Goal: Transaction & Acquisition: Purchase product/service

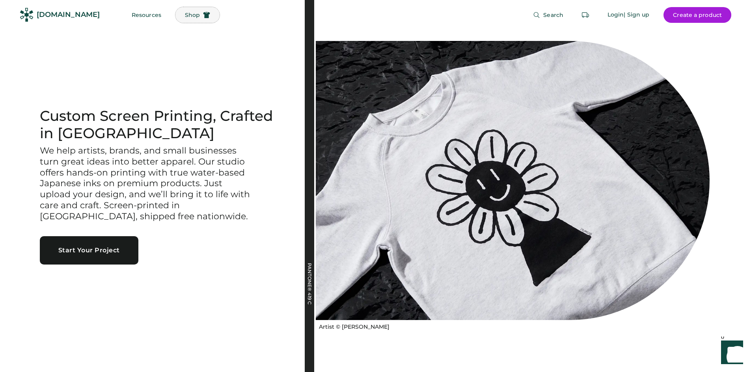
click at [185, 18] on span "Shop" at bounding box center [192, 15] width 15 height 6
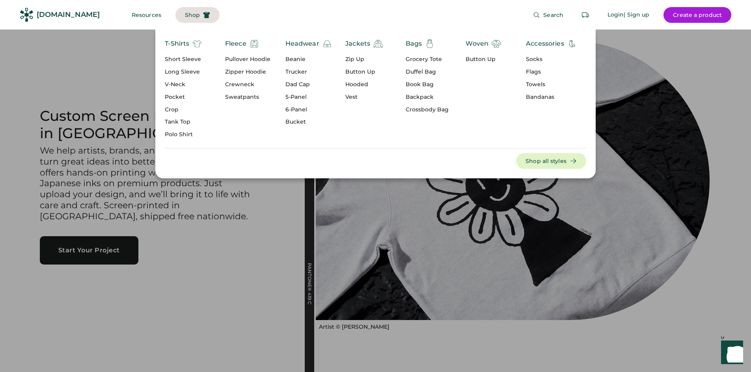
click at [535, 60] on div "Socks" at bounding box center [551, 60] width 51 height 8
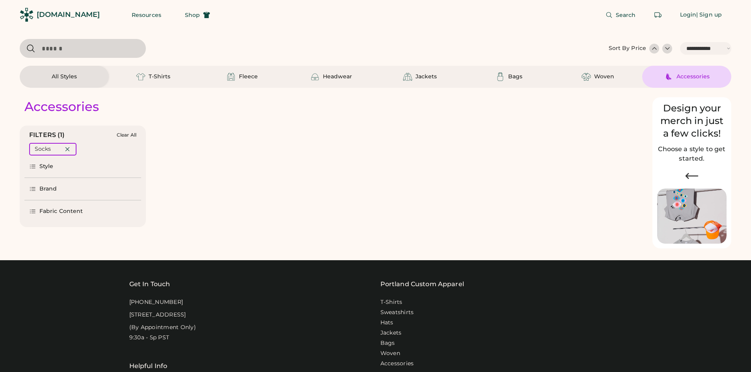
select select "*****"
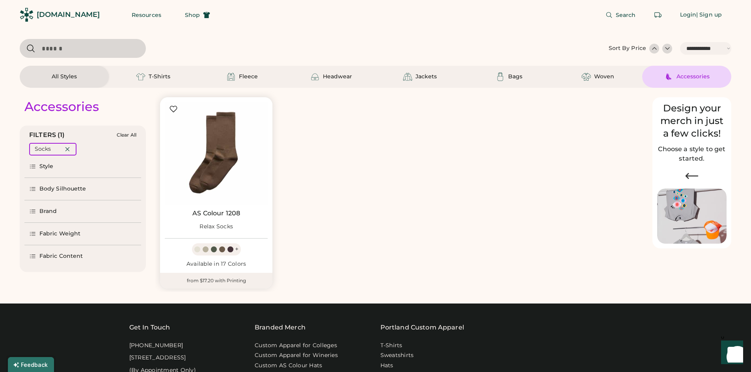
scroll to position [39, 0]
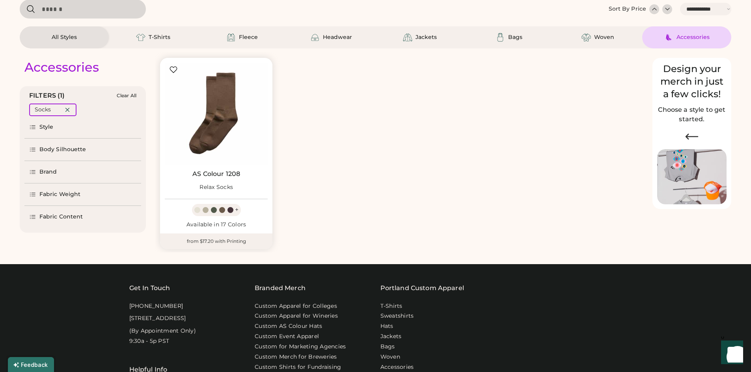
select select "*****"
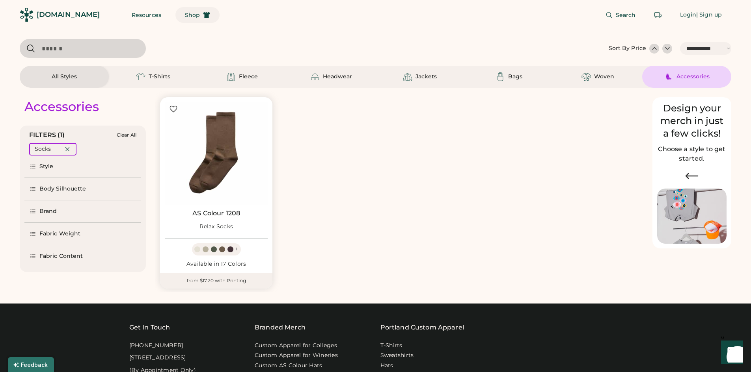
click at [185, 17] on span "Shop" at bounding box center [192, 15] width 15 height 6
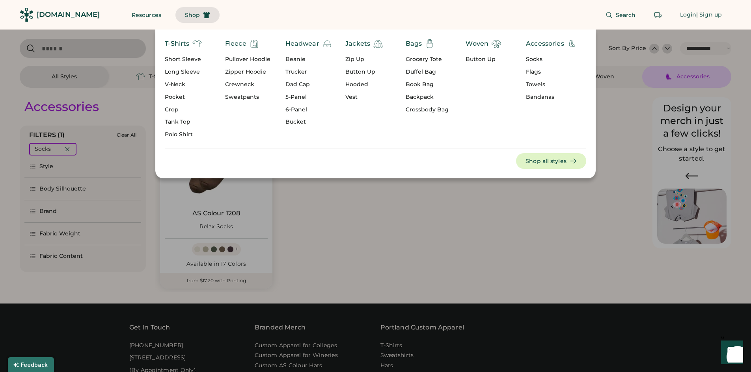
click at [183, 100] on div "Pocket" at bounding box center [183, 97] width 37 height 8
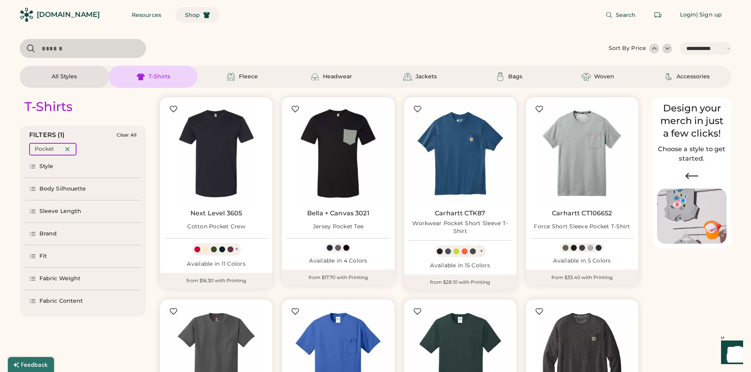
click at [185, 14] on span "Shop" at bounding box center [192, 15] width 15 height 6
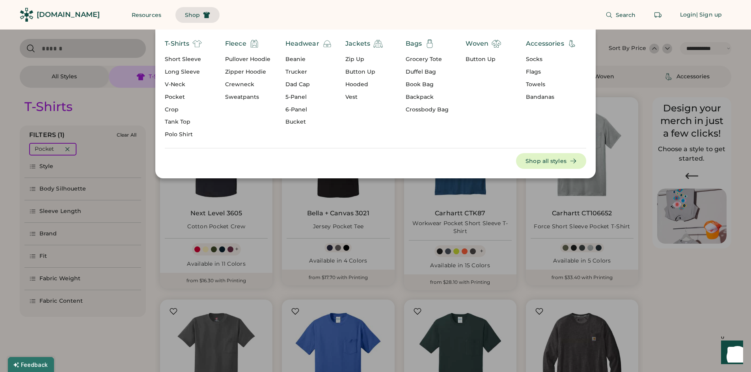
click at [424, 46] on div "Bags" at bounding box center [427, 43] width 43 height 9
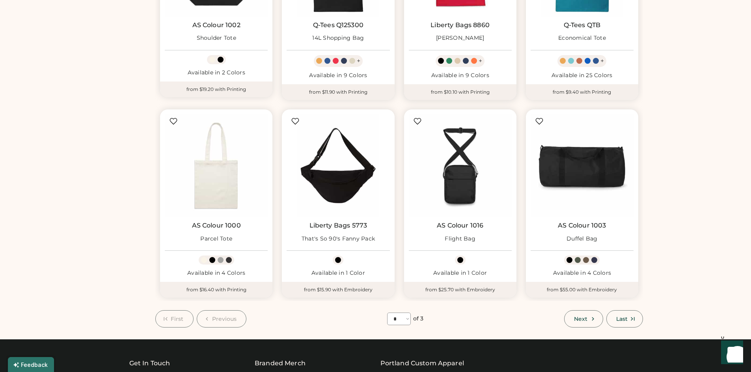
scroll to position [394, 0]
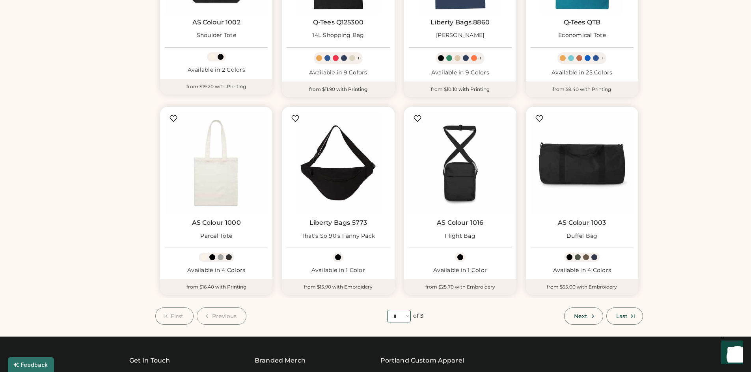
click at [408, 316] on select "**** * * *" at bounding box center [399, 316] width 24 height 13
click at [387, 310] on select "**** * * *" at bounding box center [399, 316] width 24 height 13
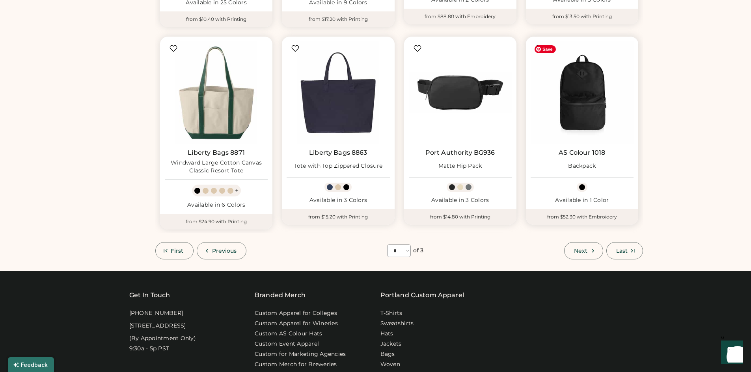
scroll to position [473, 0]
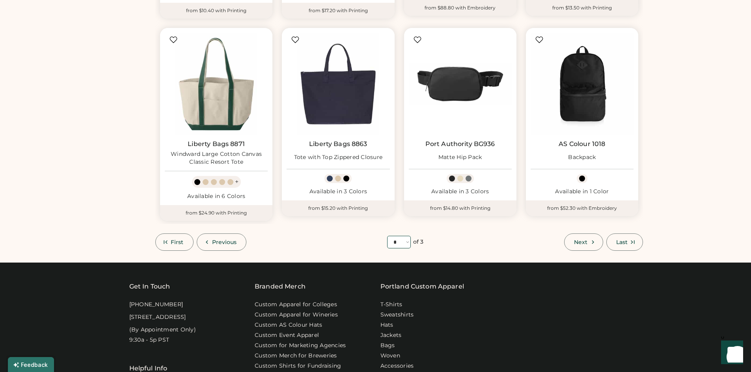
click at [409, 240] on select "**** * * *" at bounding box center [399, 242] width 24 height 13
select select "*"
click at [387, 236] on select "**** * * *" at bounding box center [399, 242] width 24 height 13
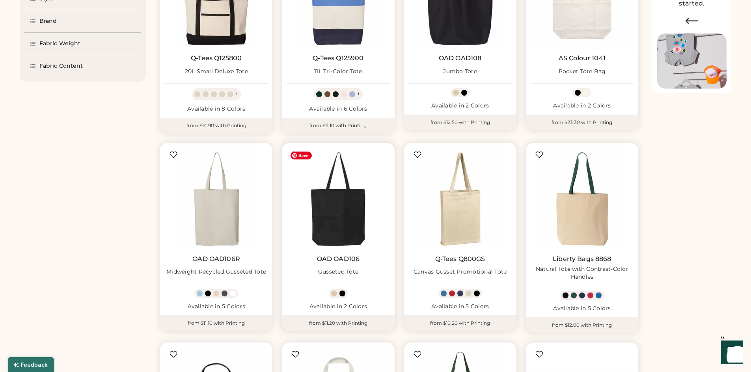
scroll to position [118, 0]
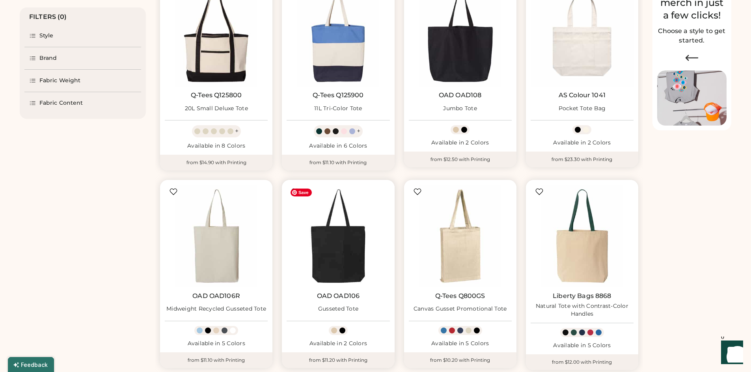
click at [340, 233] on img at bounding box center [338, 236] width 103 height 103
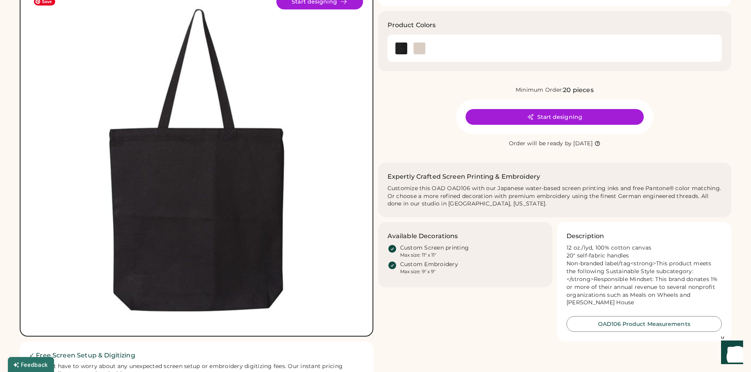
scroll to position [79, 0]
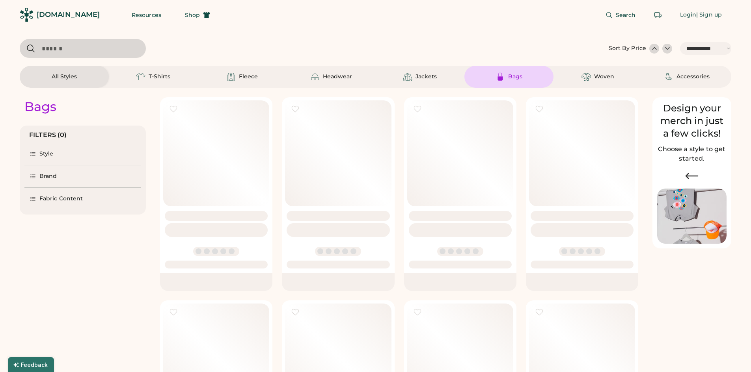
select select "*****"
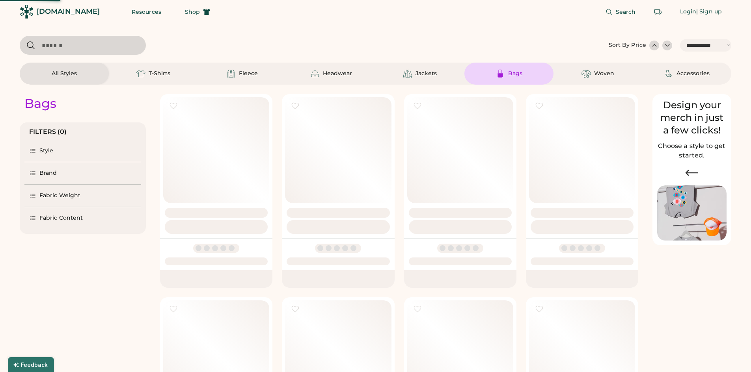
select select "*"
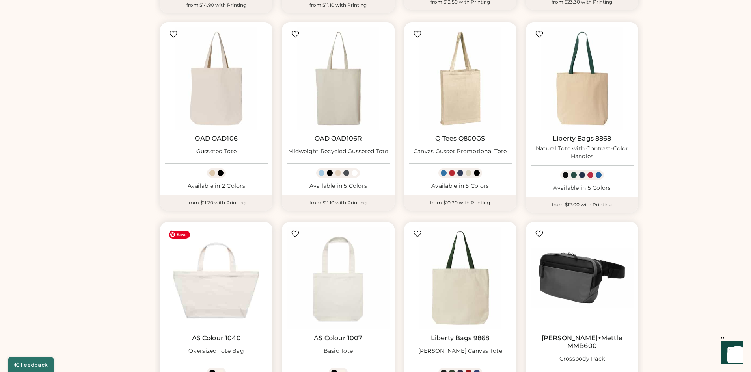
scroll to position [236, 0]
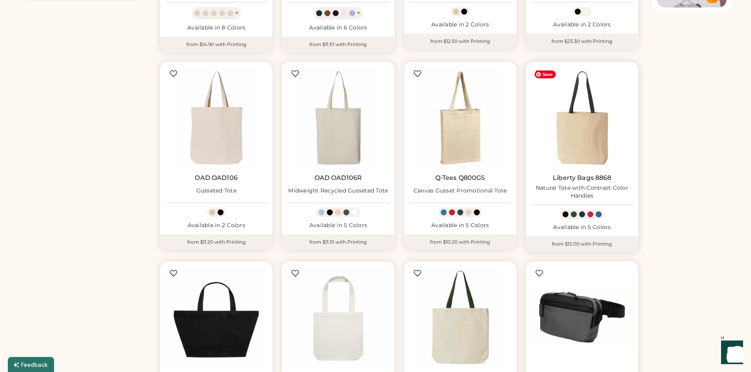
click at [579, 138] on img at bounding box center [582, 118] width 103 height 103
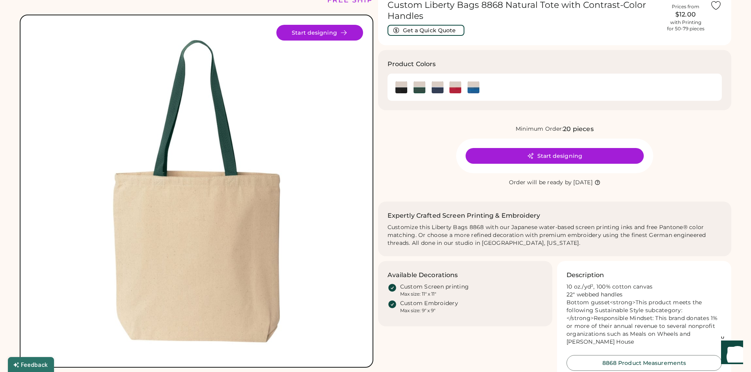
scroll to position [79, 0]
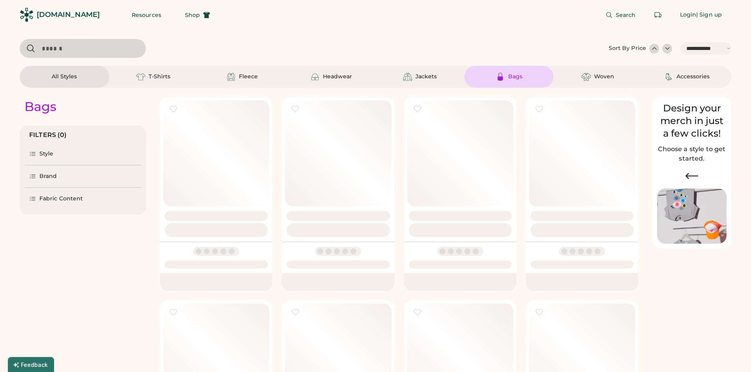
select select "*****"
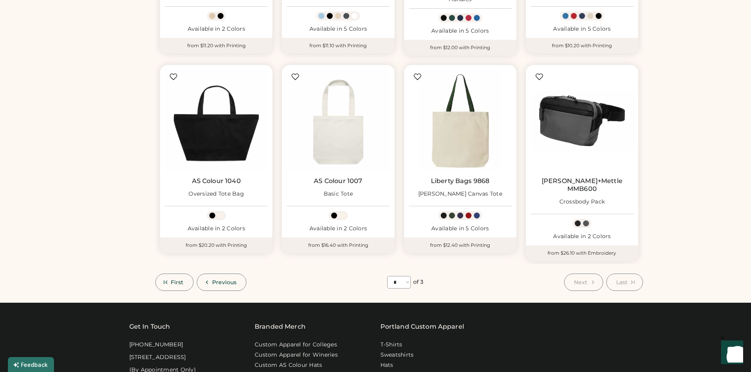
scroll to position [434, 0]
click at [405, 276] on select "**** * * *" at bounding box center [399, 282] width 24 height 13
select select "*"
click at [387, 276] on select "**** * * *" at bounding box center [399, 282] width 24 height 13
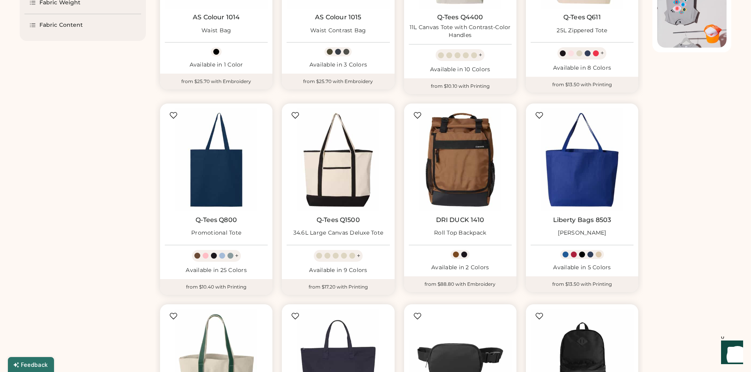
scroll to position [197, 0]
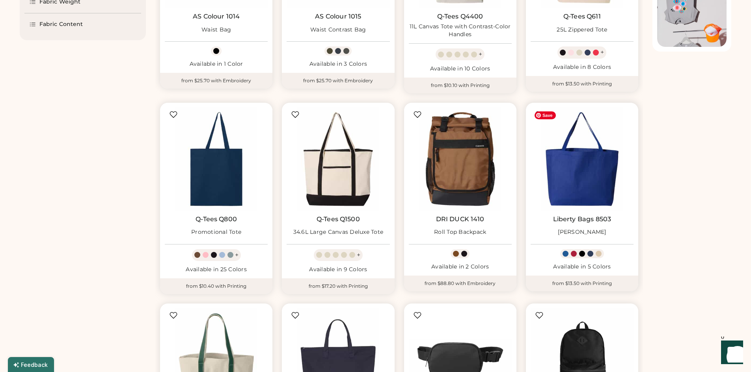
click at [583, 199] on img at bounding box center [582, 159] width 103 height 103
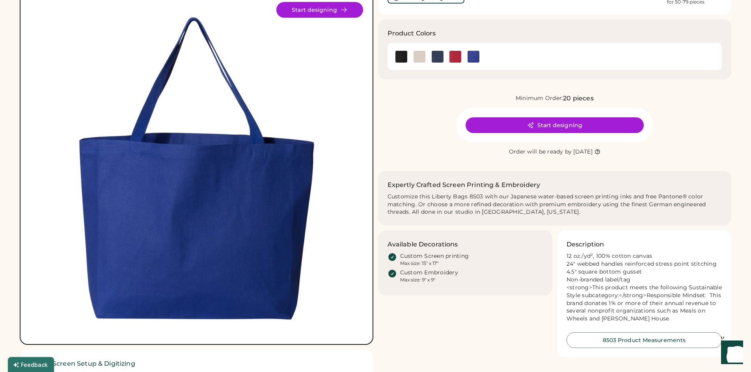
scroll to position [79, 0]
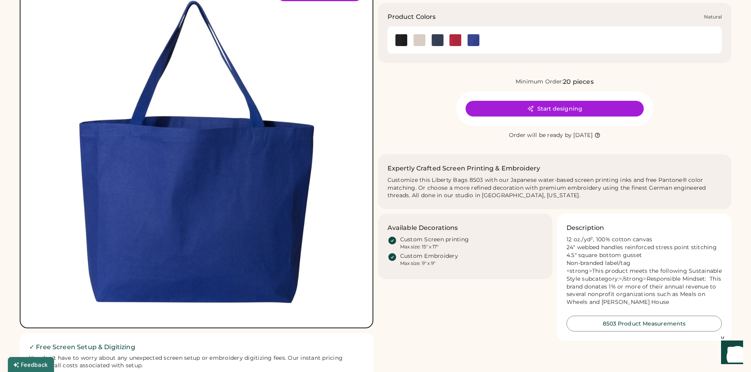
click at [419, 40] on img at bounding box center [419, 40] width 12 height 12
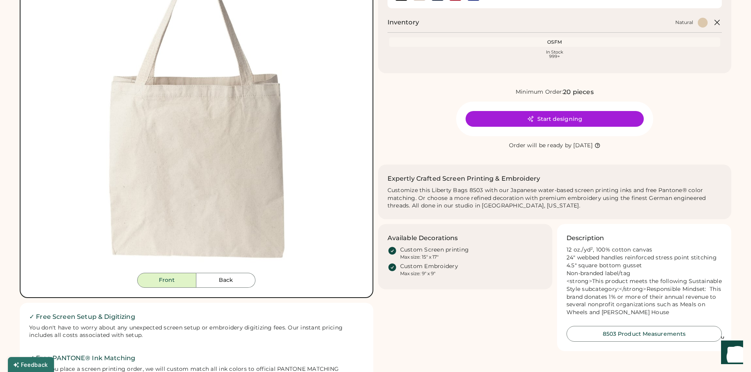
scroll to position [118, 0]
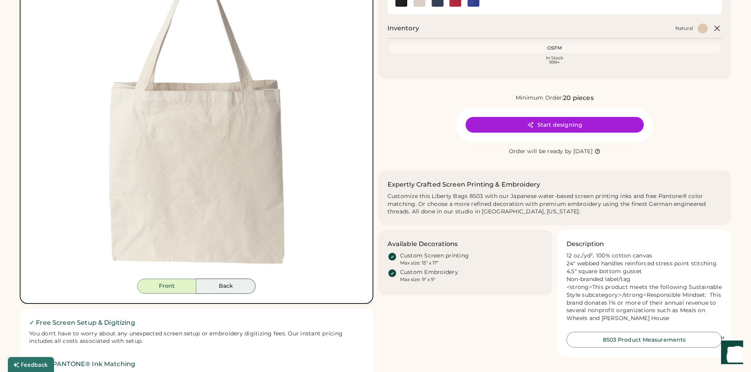
click at [237, 283] on button "Back" at bounding box center [225, 286] width 59 height 15
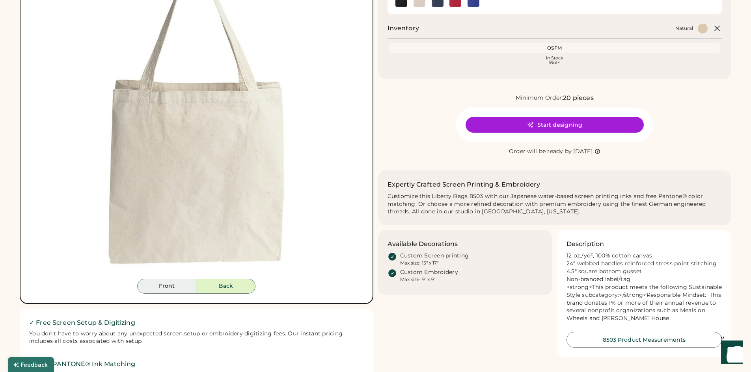
click at [169, 290] on button "Front" at bounding box center [166, 286] width 59 height 15
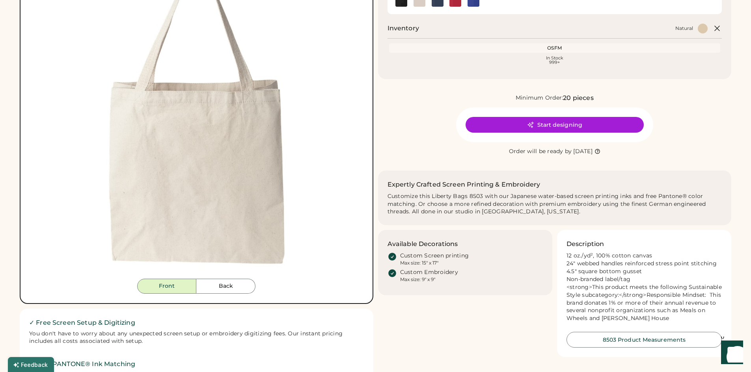
scroll to position [79, 0]
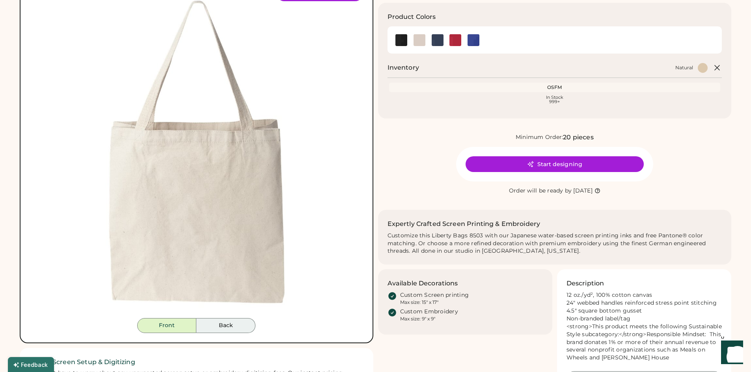
click at [214, 329] on button "Back" at bounding box center [225, 325] width 59 height 15
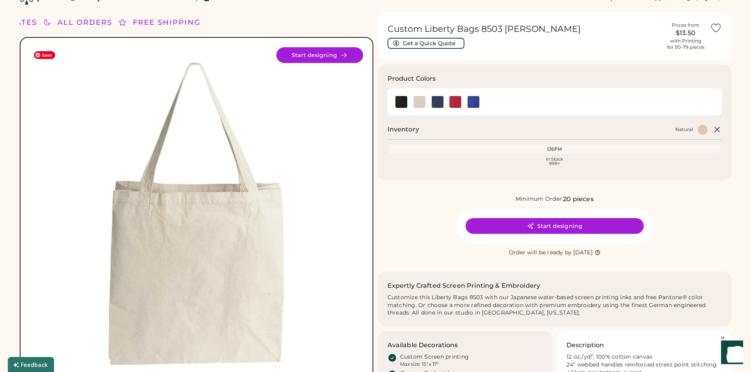
scroll to position [0, 0]
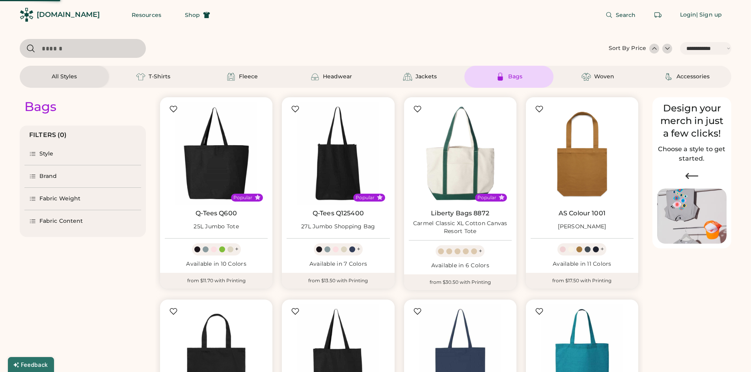
select select "*****"
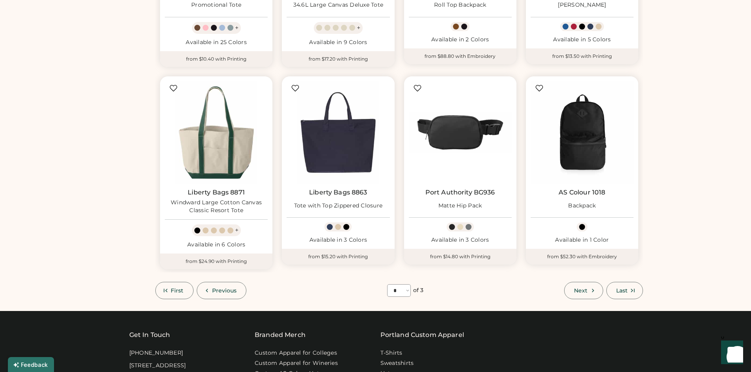
scroll to position [434, 0]
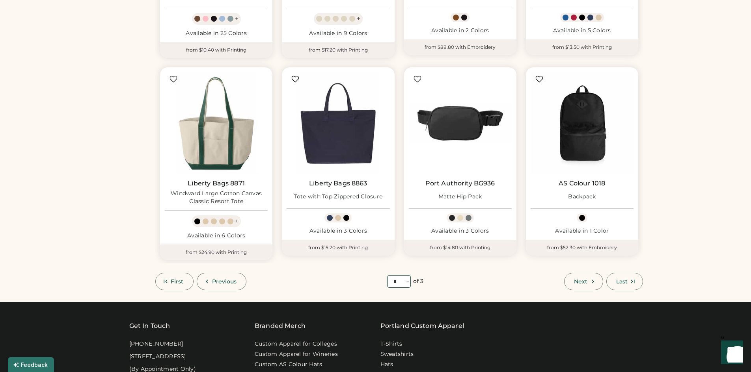
click at [409, 284] on select "**** * * *" at bounding box center [399, 282] width 24 height 13
select select "*"
click at [387, 276] on select "**** * * *" at bounding box center [399, 282] width 24 height 13
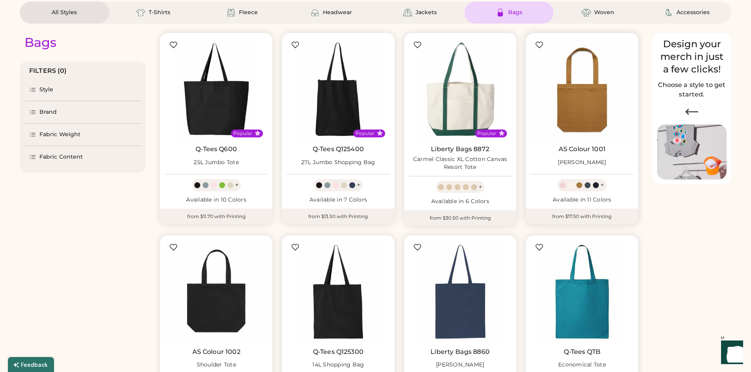
scroll to position [79, 0]
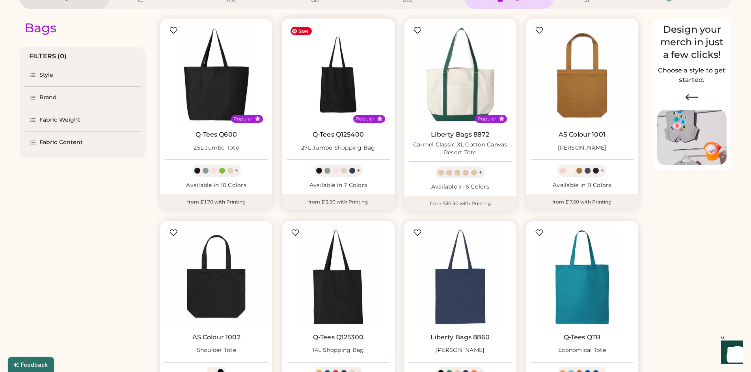
click at [327, 74] on img at bounding box center [338, 74] width 103 height 103
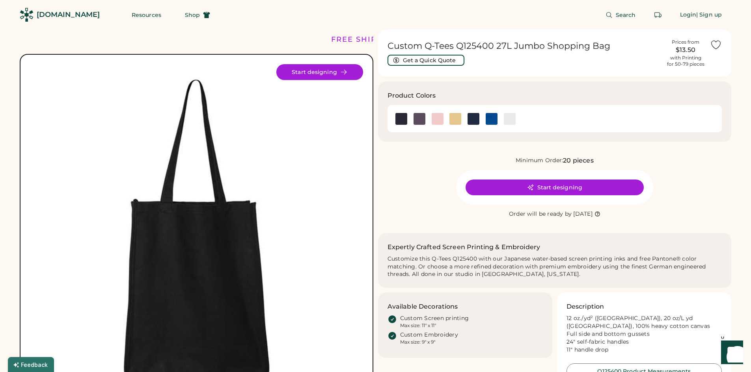
scroll to position [39, 0]
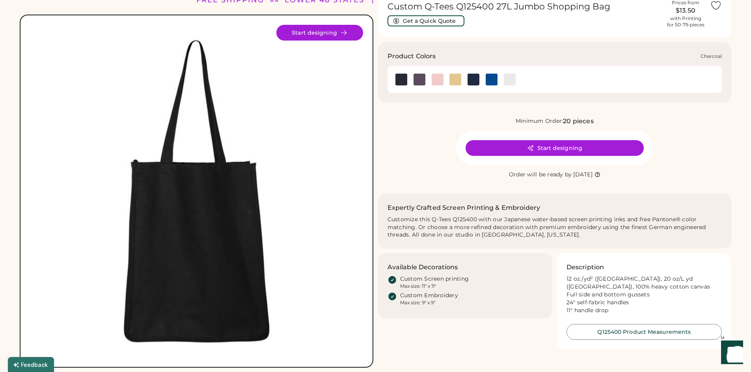
click at [423, 80] on img at bounding box center [419, 80] width 12 height 12
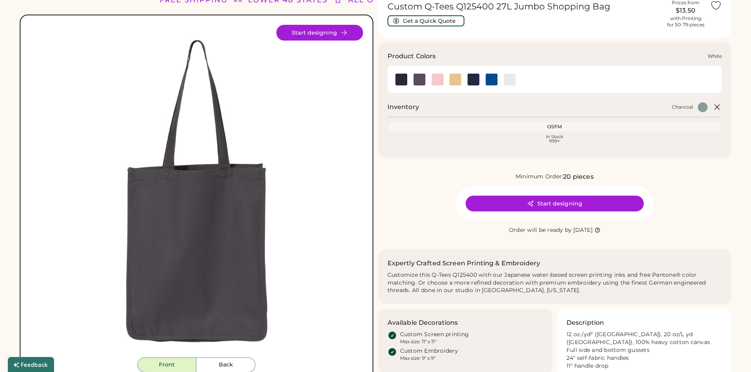
click at [508, 82] on img at bounding box center [510, 80] width 12 height 12
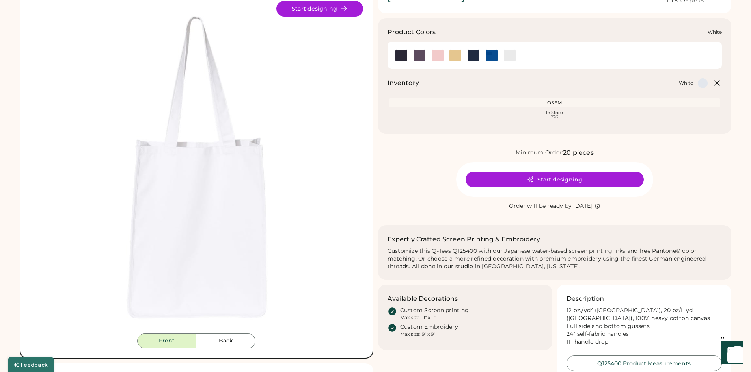
scroll to position [79, 0]
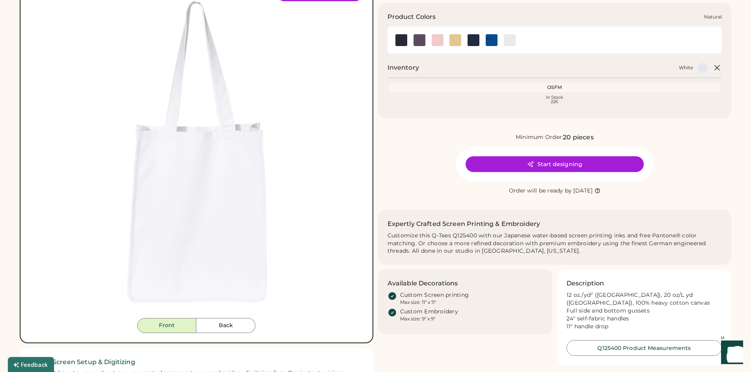
click at [456, 43] on img at bounding box center [455, 40] width 12 height 12
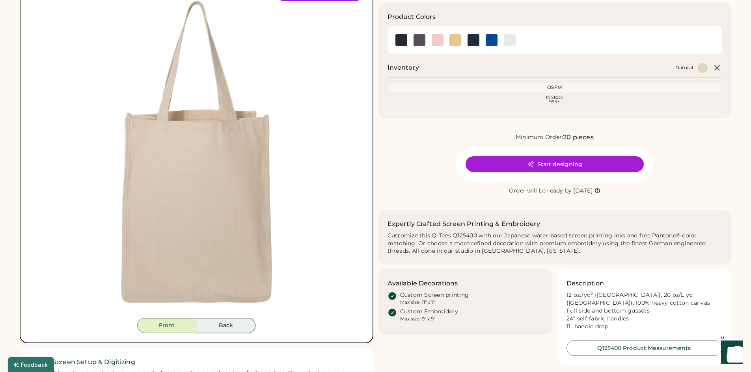
click at [223, 328] on button "Back" at bounding box center [225, 325] width 59 height 15
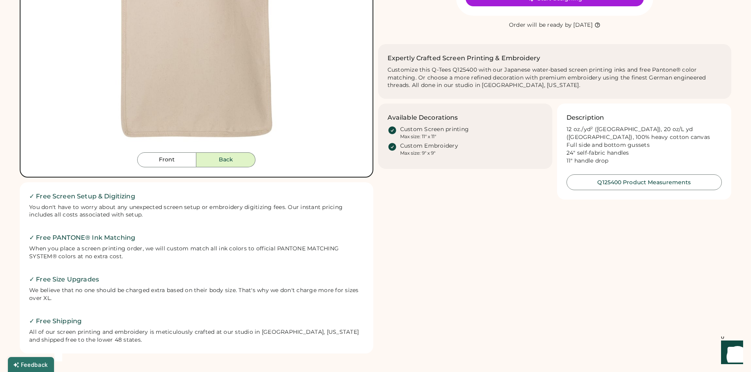
scroll to position [197, 0]
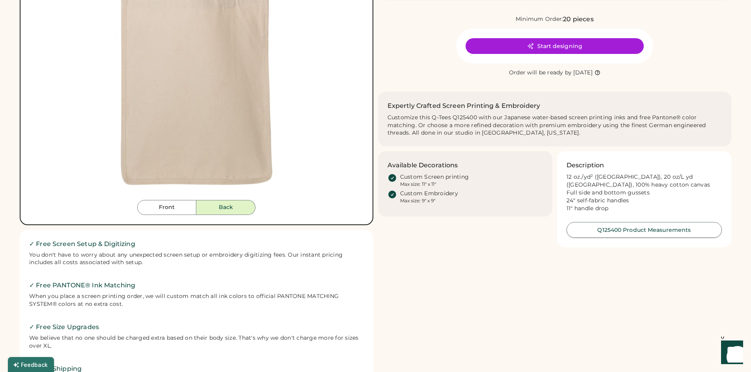
click at [599, 238] on button "Q125400 Product Measurements" at bounding box center [643, 230] width 155 height 16
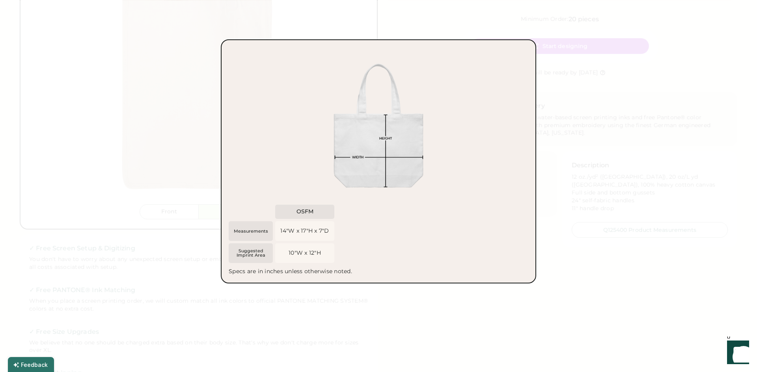
click at [497, 304] on div at bounding box center [378, 186] width 757 height 372
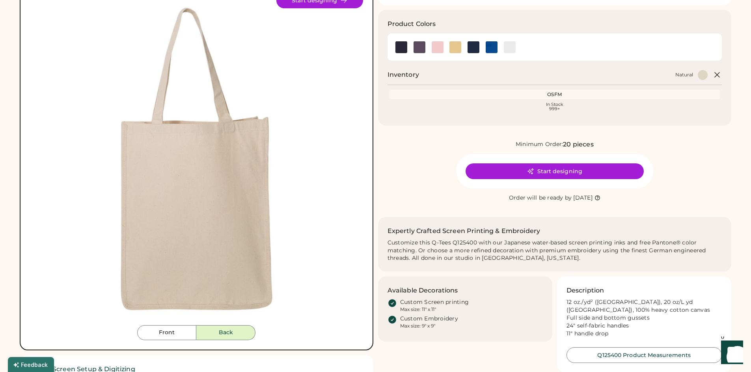
scroll to position [79, 0]
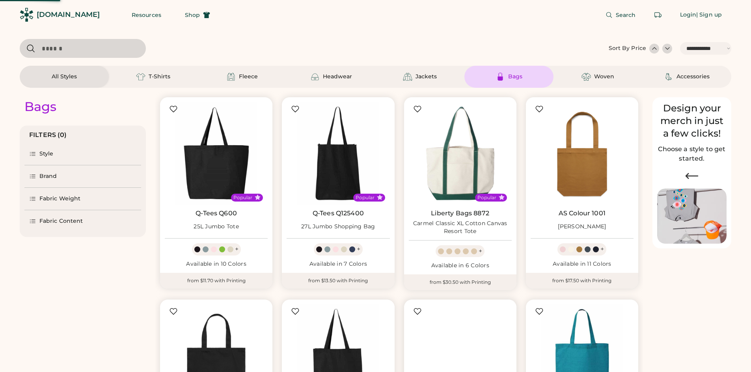
select select "*****"
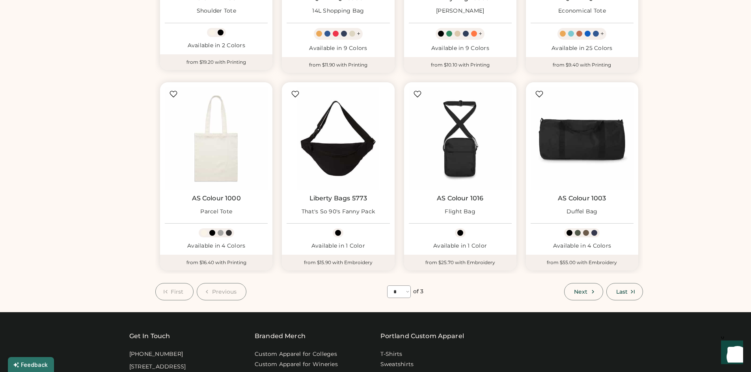
scroll to position [434, 0]
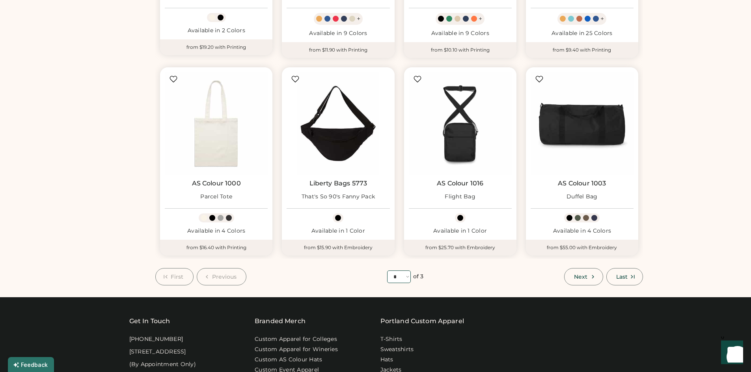
click at [397, 281] on select "**** * * *" at bounding box center [399, 277] width 24 height 13
select select "*"
click at [387, 271] on select "**** * * *" at bounding box center [399, 277] width 24 height 13
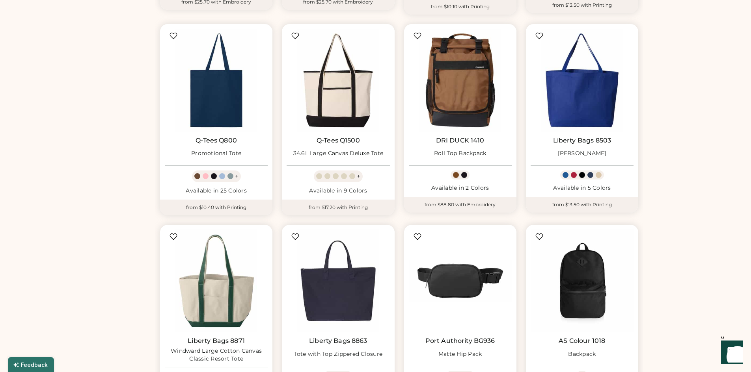
scroll to position [236, 0]
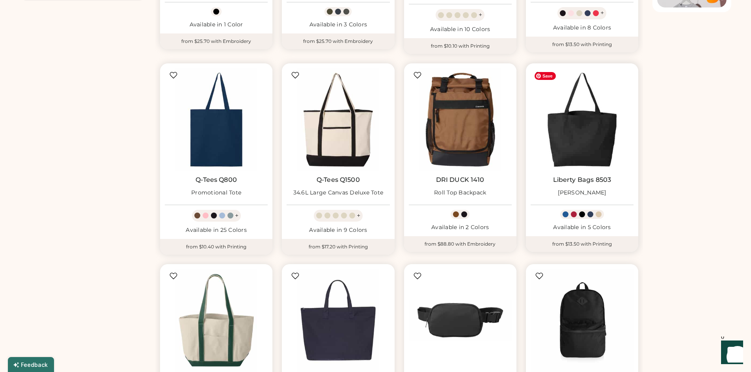
click at [593, 127] on img at bounding box center [582, 119] width 103 height 103
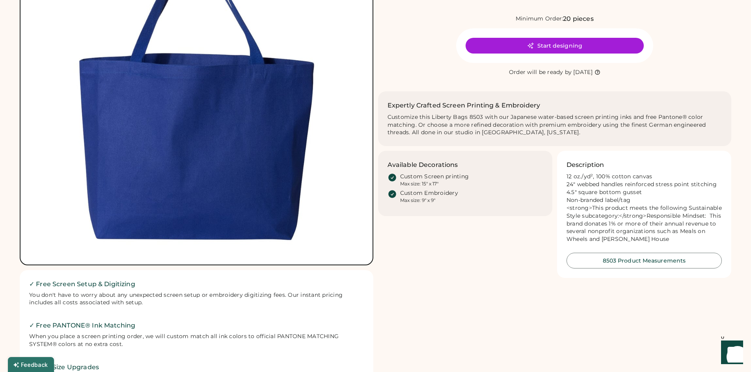
scroll to position [158, 0]
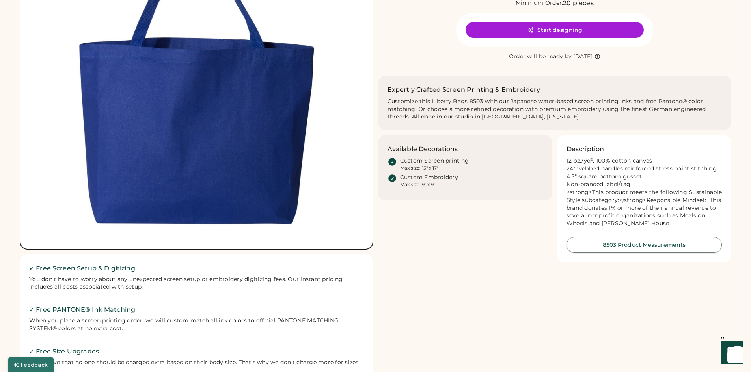
click at [681, 253] on button "8503 Product Measurements" at bounding box center [643, 245] width 155 height 16
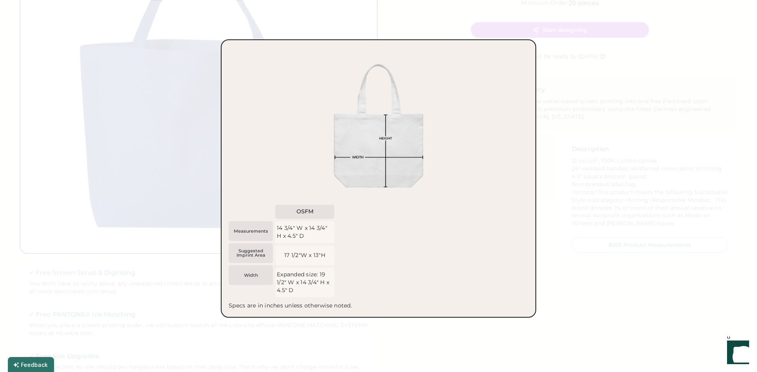
click at [449, 331] on div at bounding box center [378, 186] width 757 height 372
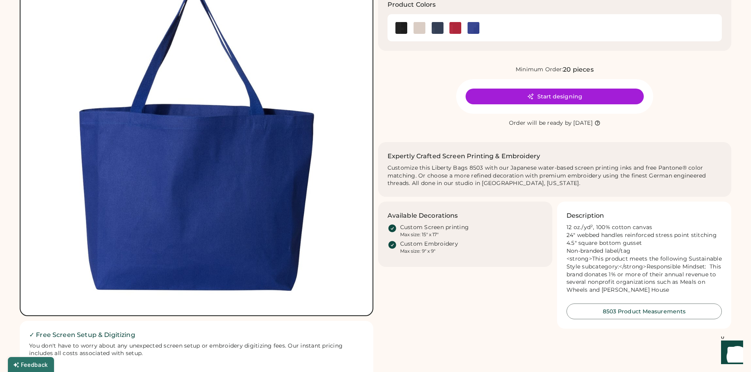
scroll to position [79, 0]
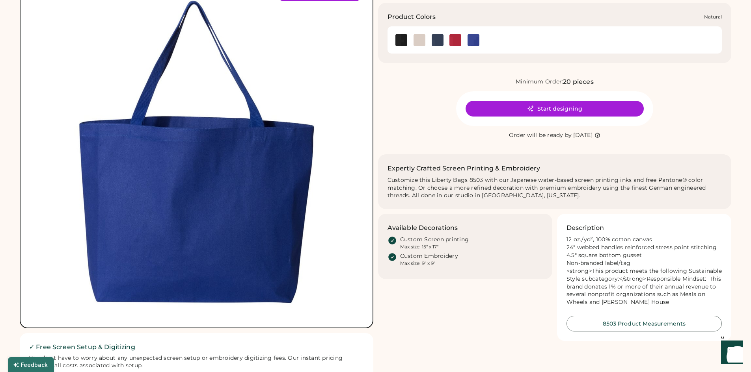
click at [420, 43] on img at bounding box center [419, 40] width 12 height 12
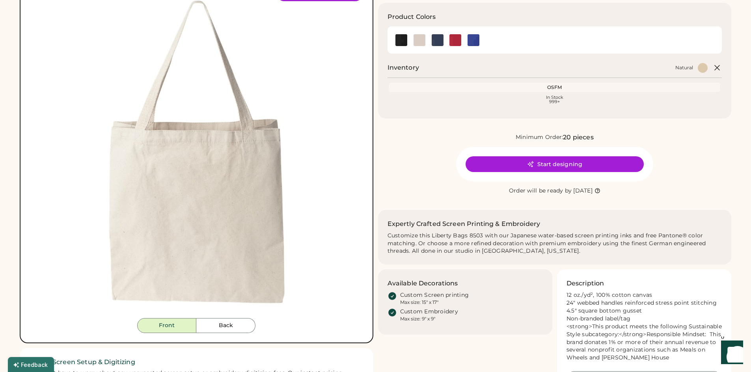
scroll to position [118, 0]
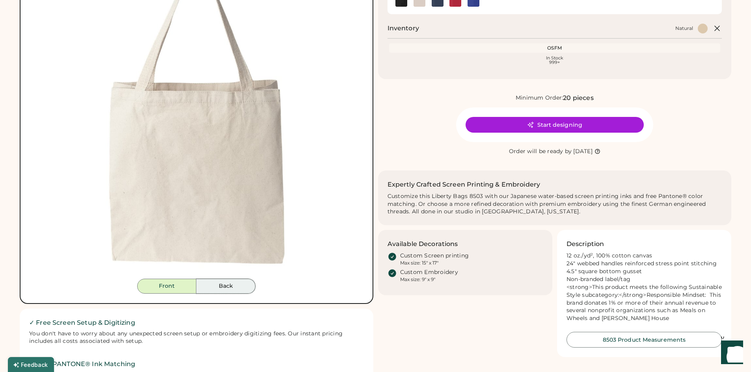
click at [225, 287] on button "Back" at bounding box center [225, 286] width 59 height 15
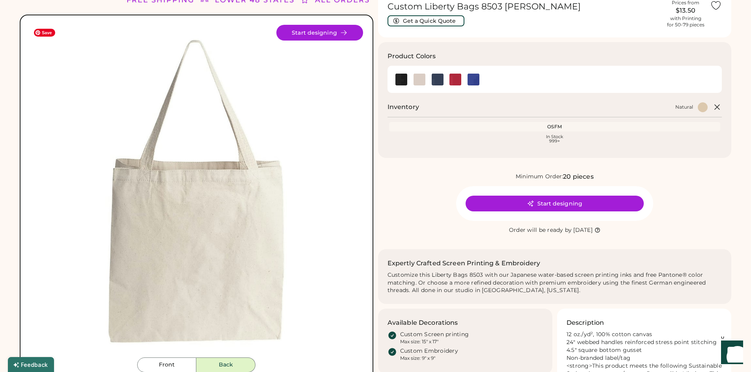
scroll to position [0, 0]
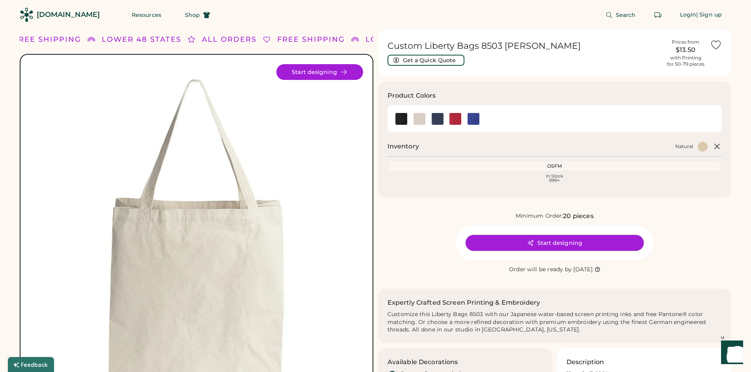
click at [572, 241] on button "Start designing" at bounding box center [554, 243] width 178 height 16
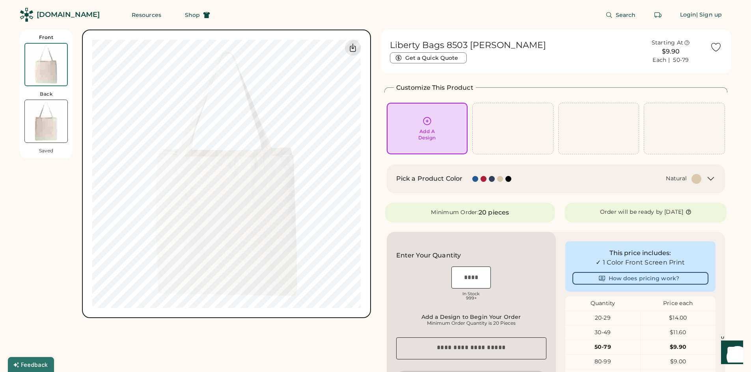
click at [427, 134] on div "Add A Design" at bounding box center [427, 134] width 18 height 13
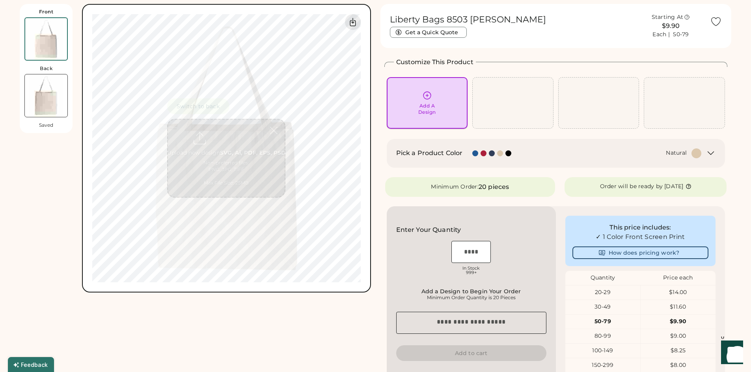
scroll to position [30, 0]
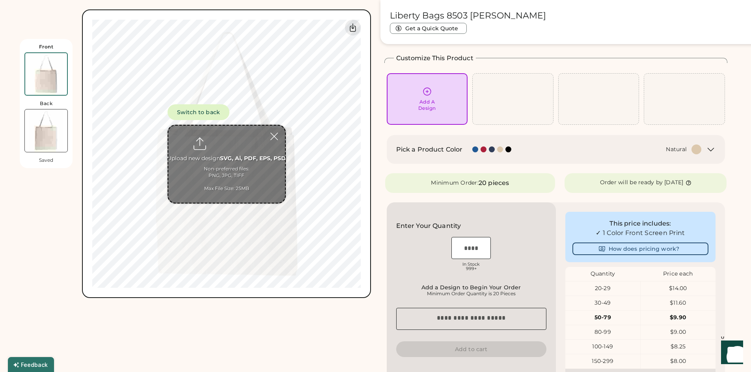
click at [242, 181] on input "file" at bounding box center [226, 164] width 117 height 77
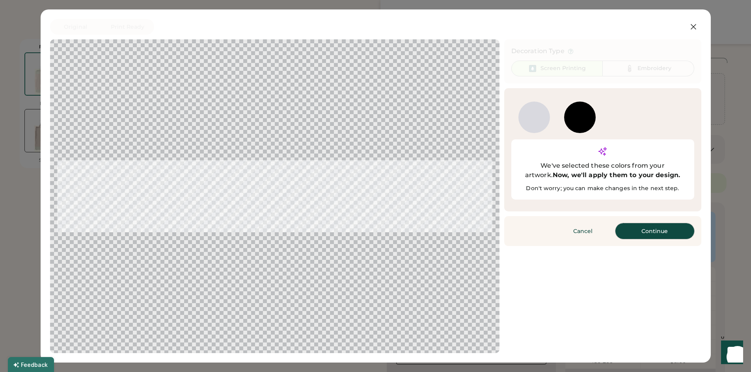
click at [668, 223] on button "Continue" at bounding box center [654, 231] width 79 height 16
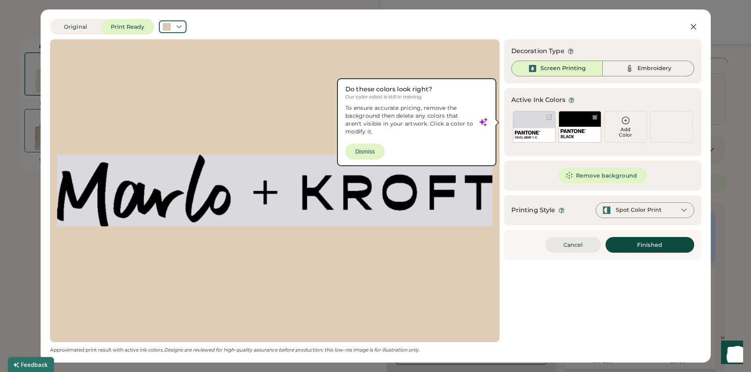
click at [574, 248] on button "Cancel" at bounding box center [572, 245] width 55 height 16
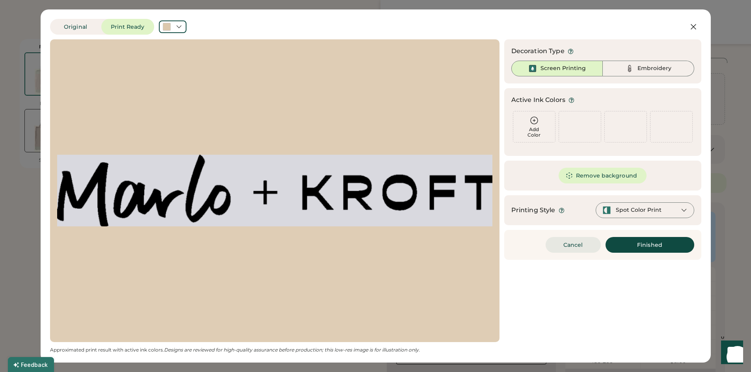
scroll to position [0, 0]
click at [573, 249] on button "Cancel" at bounding box center [572, 245] width 55 height 16
click at [574, 244] on button "Cancel" at bounding box center [572, 245] width 55 height 16
click at [574, 244] on button "How does pricing work?" at bounding box center [640, 249] width 136 height 13
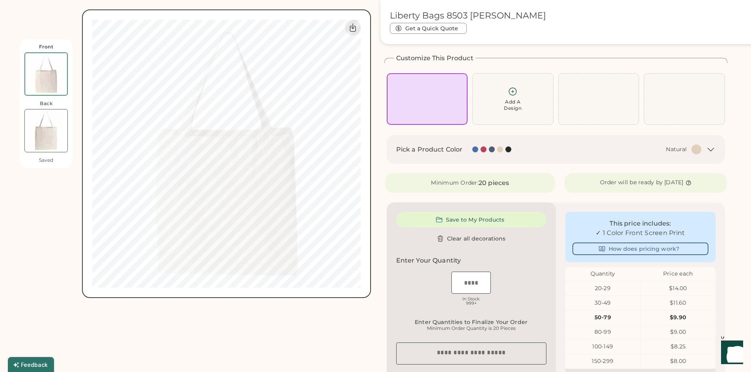
click at [574, 244] on div at bounding box center [375, 186] width 751 height 372
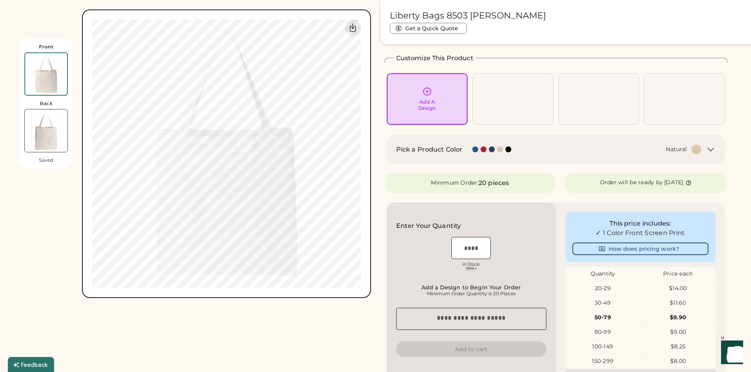
click at [429, 112] on div "Add A Design" at bounding box center [427, 99] width 81 height 52
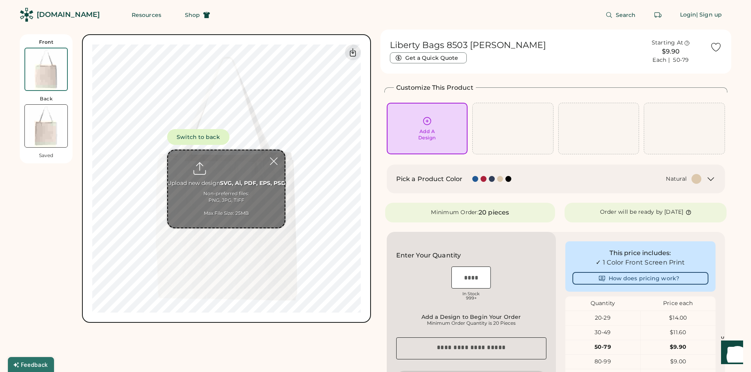
click at [262, 199] on input "file" at bounding box center [226, 189] width 117 height 77
type input "**********"
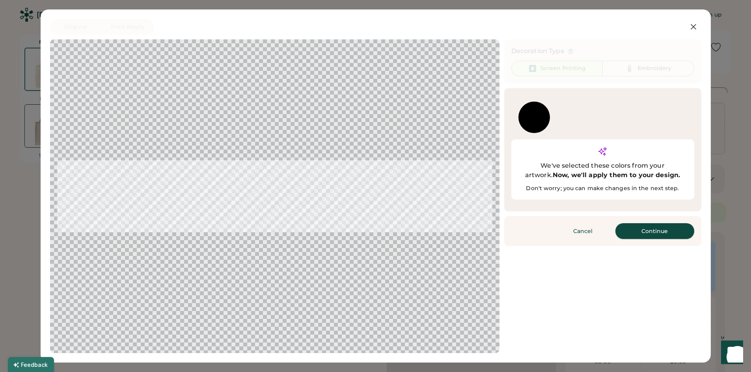
click at [640, 223] on button "Continue" at bounding box center [654, 231] width 79 height 16
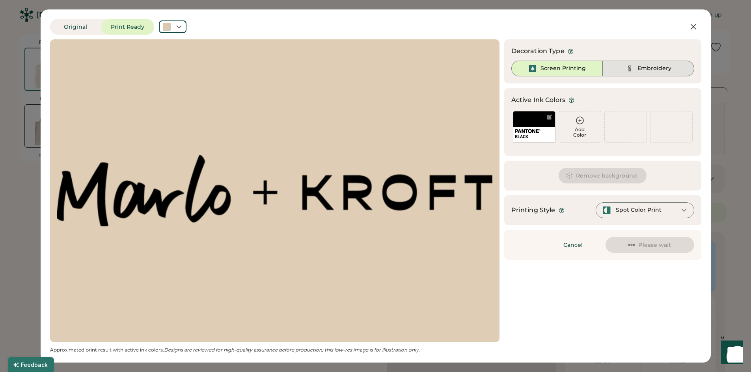
click at [644, 67] on div "Embroidery" at bounding box center [654, 69] width 34 height 8
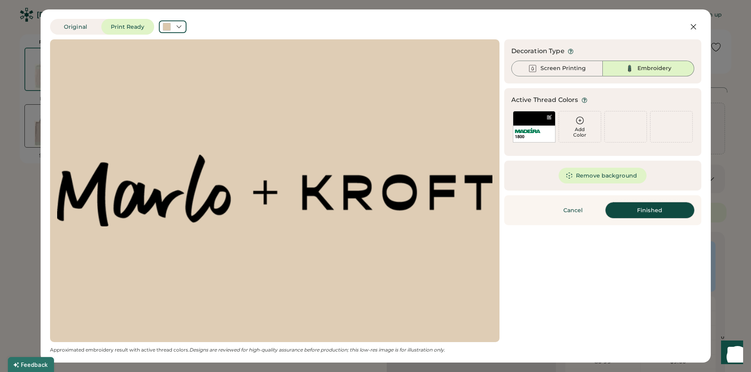
click at [663, 217] on button "Finished" at bounding box center [649, 211] width 89 height 16
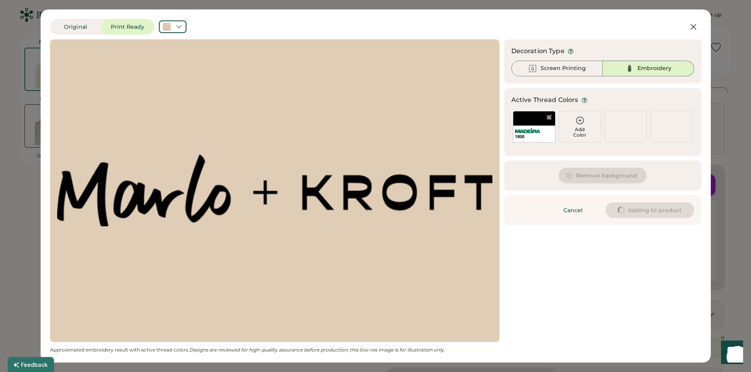
type input "****"
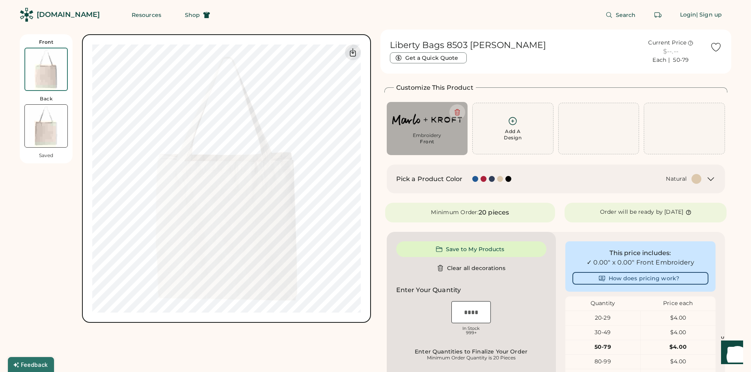
type input "****"
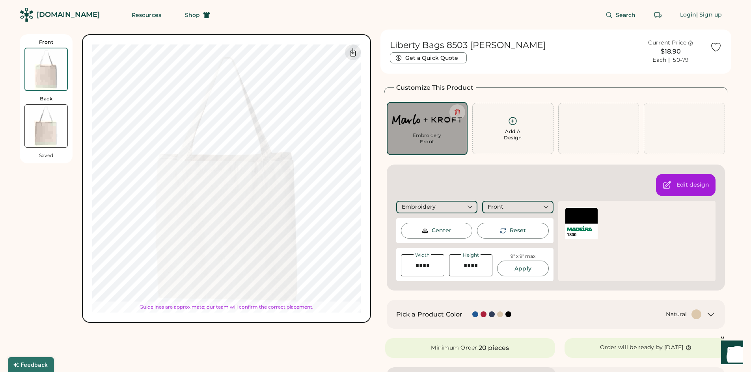
click at [73, 272] on div "Front Back Saved Switch to back Upload new design SVG, Ai, PDF, EPS, PSD Non-pr…" at bounding box center [195, 178] width 351 height 289
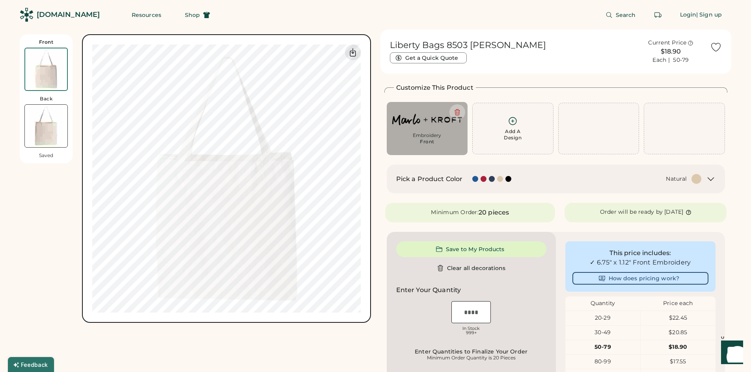
type input "****"
click at [491, 178] on div at bounding box center [492, 179] width 6 height 6
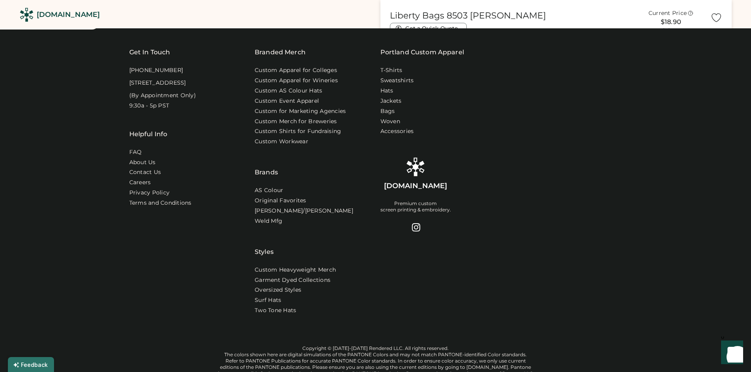
scroll to position [601, 0]
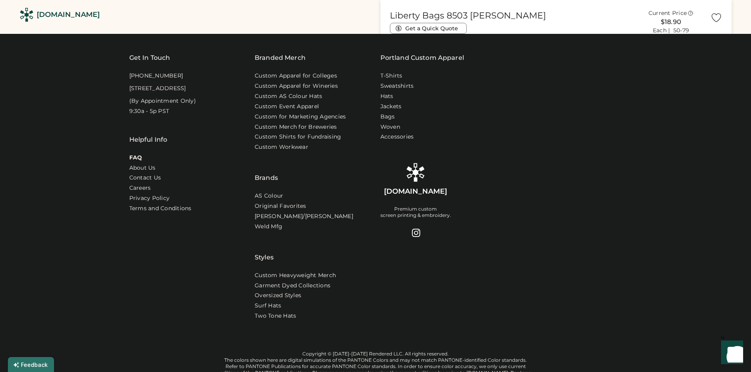
click at [136, 162] on link "FAQ" at bounding box center [135, 158] width 13 height 8
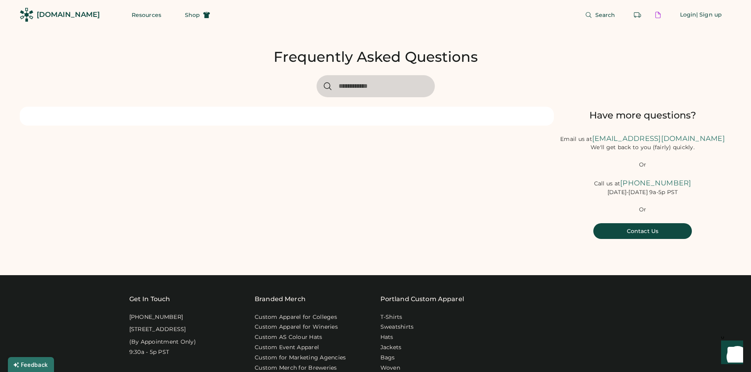
click at [307, 116] on div at bounding box center [287, 116] width 534 height 19
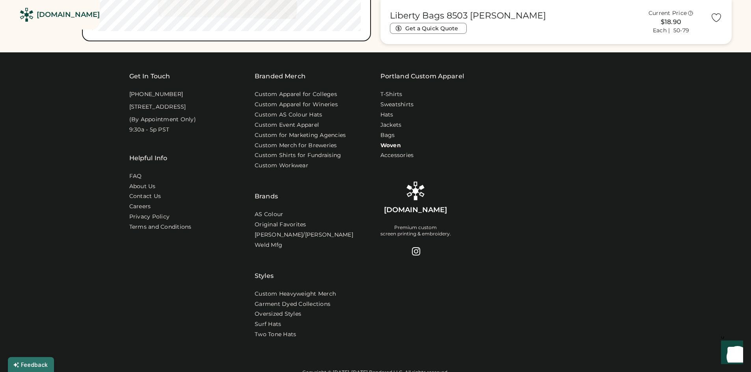
scroll to position [552, 0]
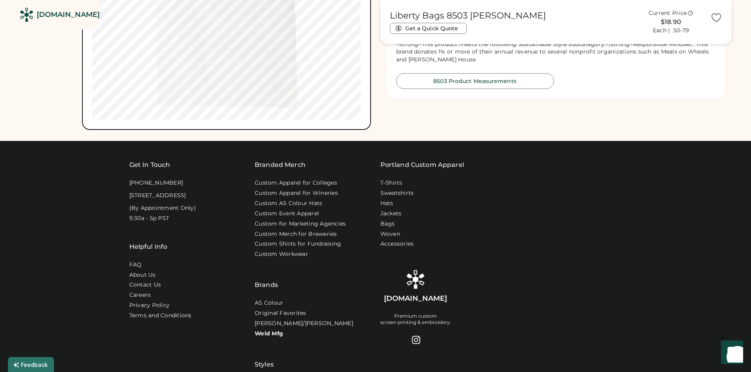
scroll to position [434, 0]
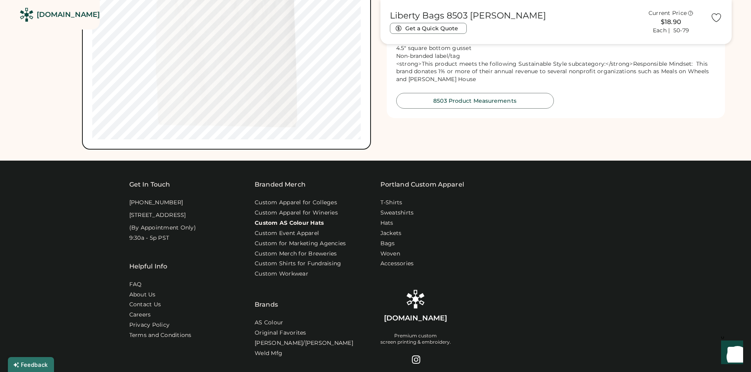
click at [292, 227] on link "Custom AS Colour Hats" at bounding box center [289, 224] width 69 height 8
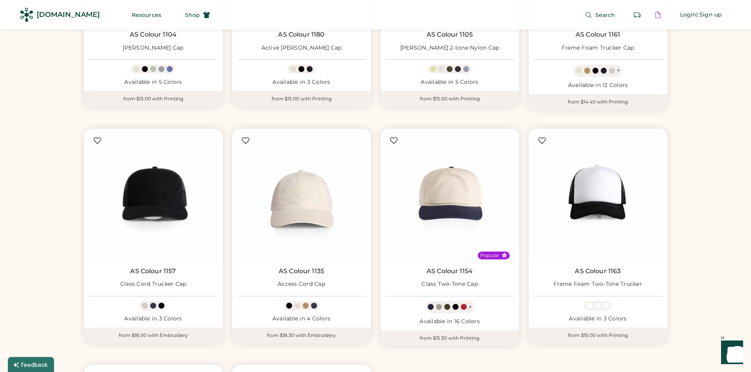
scroll to position [1577, 0]
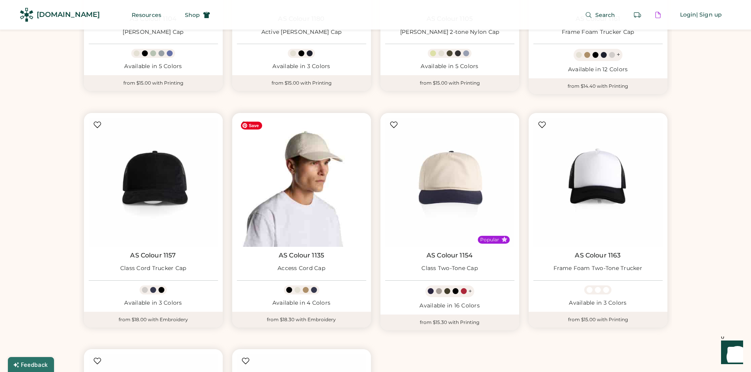
click at [323, 176] on img at bounding box center [301, 182] width 129 height 129
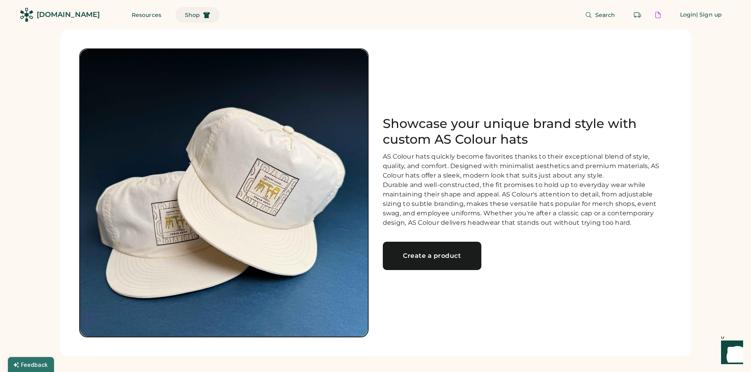
click at [185, 17] on span "Shop" at bounding box center [192, 15] width 15 height 6
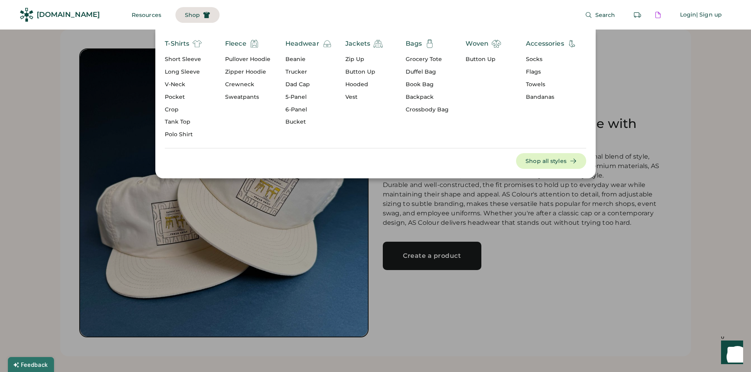
click at [174, 112] on div "Crop" at bounding box center [183, 110] width 37 height 8
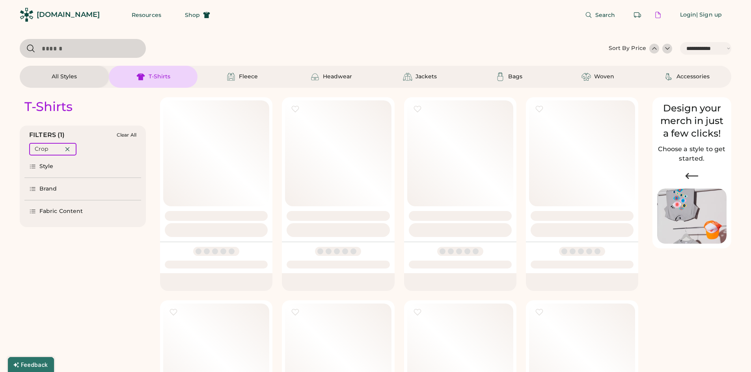
select select "*****"
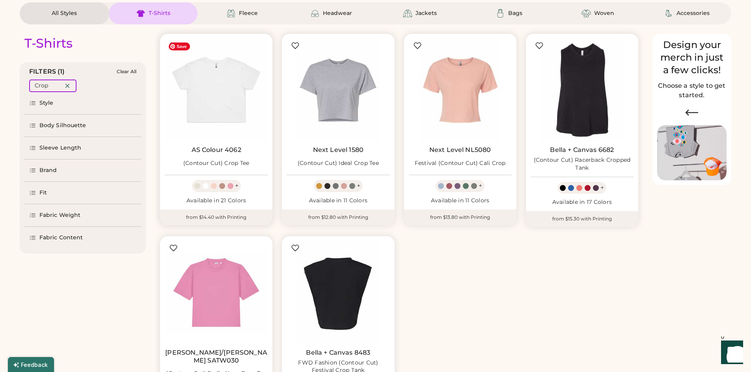
scroll to position [79, 0]
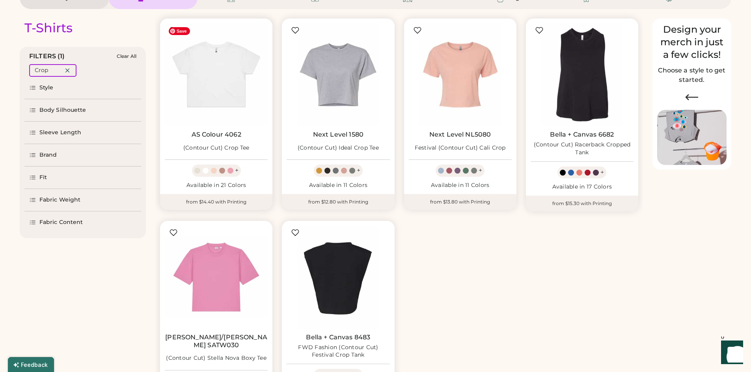
select select "*****"
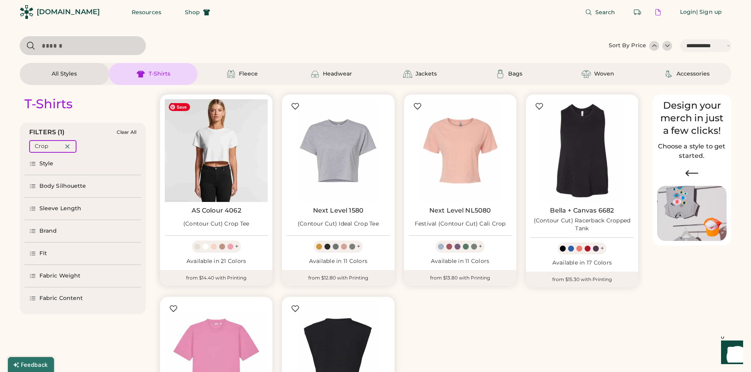
scroll to position [0, 0]
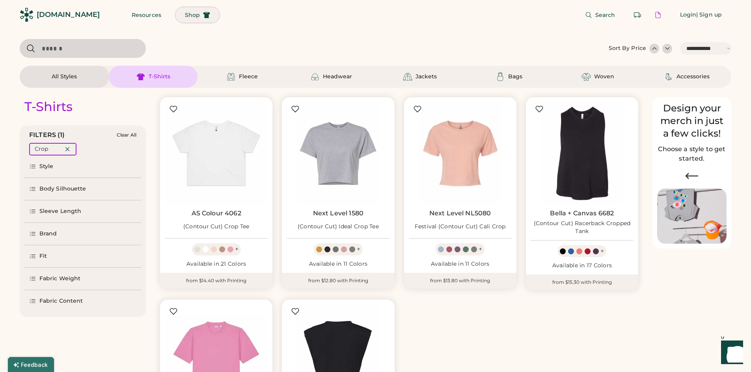
click at [176, 20] on button "Shop" at bounding box center [197, 15] width 44 height 16
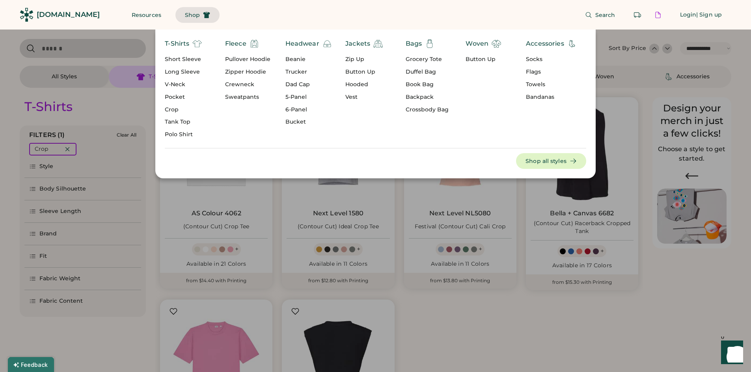
click at [349, 99] on div "Vest" at bounding box center [363, 97] width 37 height 8
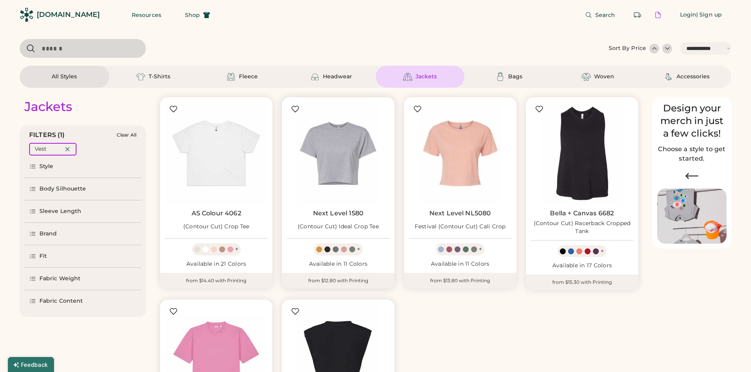
select select "*"
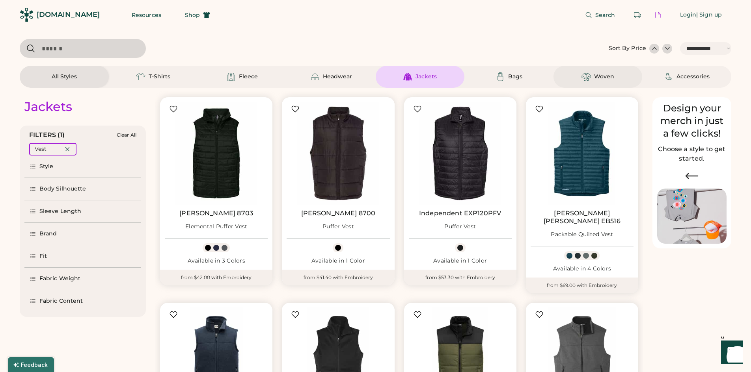
click at [609, 82] on div "Woven" at bounding box center [597, 77] width 89 height 22
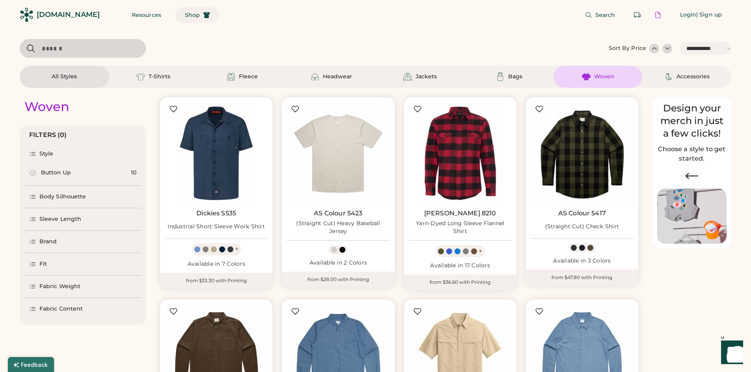
click at [185, 16] on span "Shop" at bounding box center [192, 15] width 15 height 6
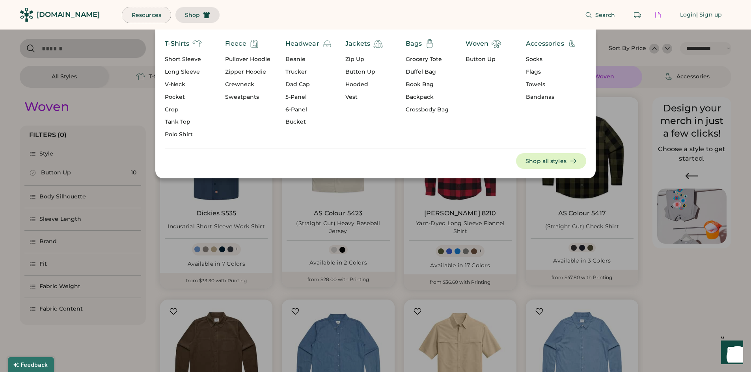
click at [131, 15] on button "Resources" at bounding box center [146, 15] width 48 height 16
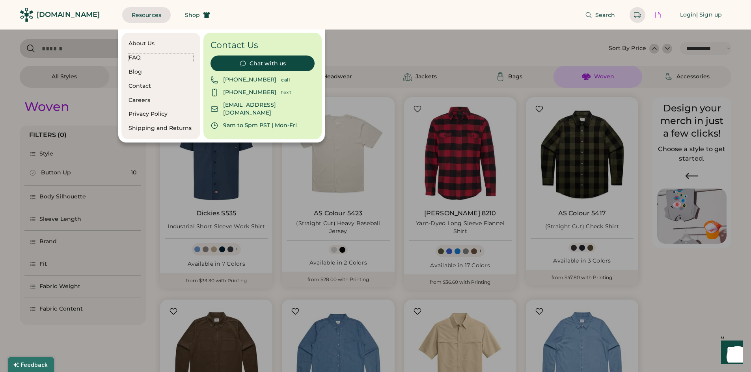
click at [137, 59] on div "FAQ" at bounding box center [160, 58] width 65 height 8
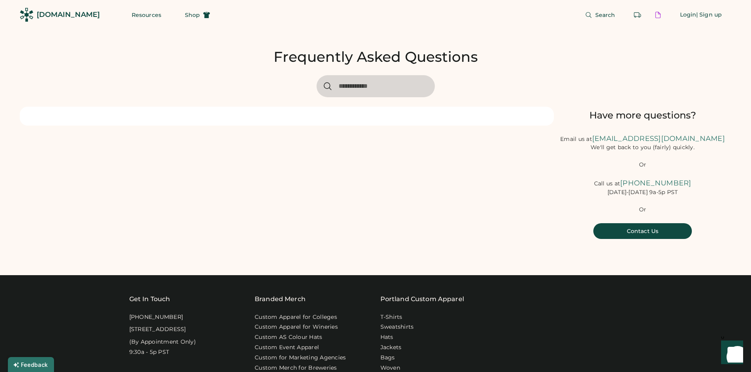
click at [396, 88] on input "input" at bounding box center [375, 86] width 118 height 22
type input "*"
type input "*******"
click at [328, 84] on icon at bounding box center [327, 86] width 9 height 9
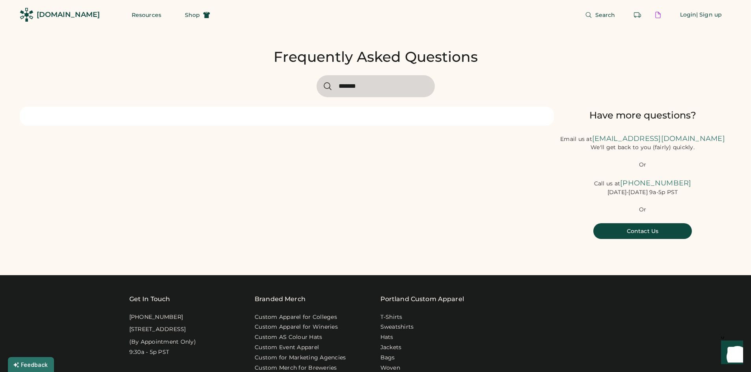
click at [328, 84] on icon at bounding box center [327, 86] width 9 height 9
click at [122, 17] on button "Resources" at bounding box center [146, 15] width 48 height 16
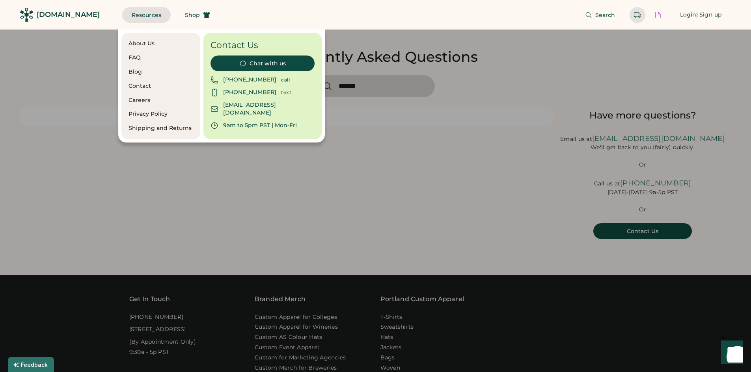
click at [144, 71] on div "Blog" at bounding box center [160, 72] width 65 height 8
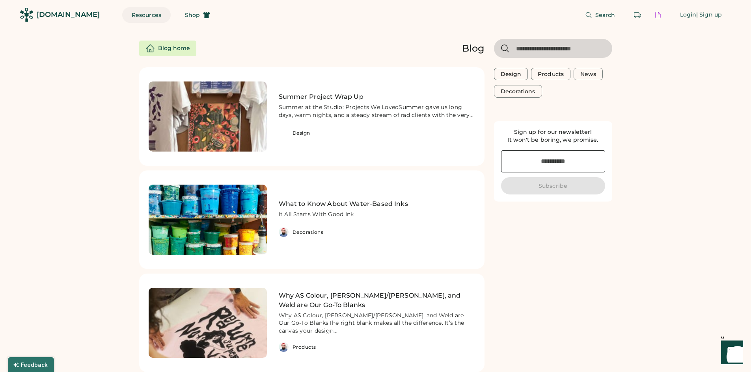
click at [127, 14] on button "Resources" at bounding box center [146, 15] width 48 height 16
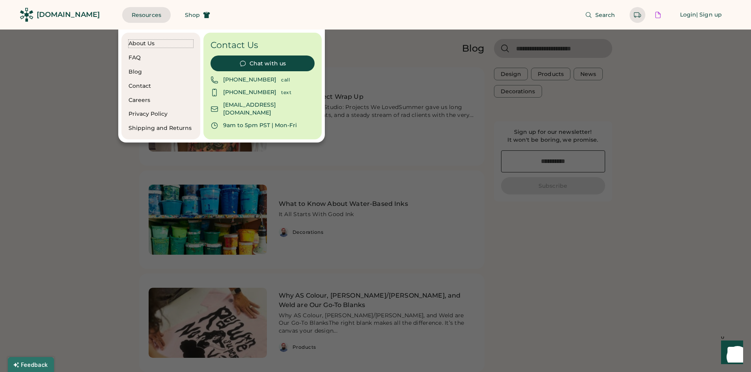
click at [142, 42] on div "About Us" at bounding box center [160, 44] width 65 height 8
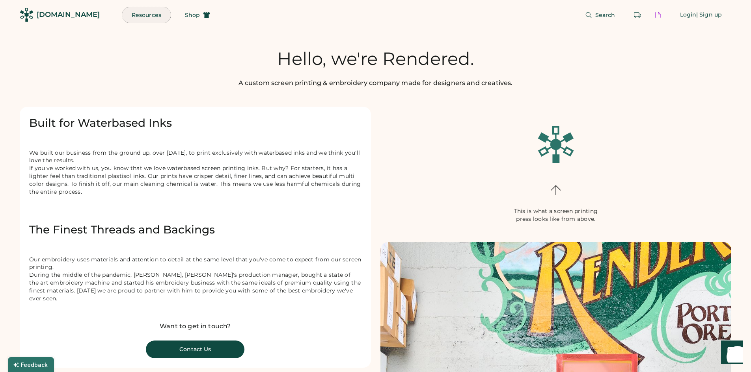
click at [137, 17] on button "Resources" at bounding box center [146, 15] width 48 height 16
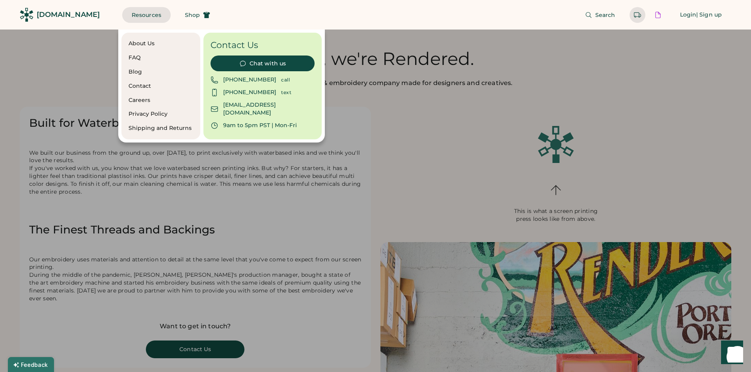
click at [174, 129] on div "Shipping and Returns" at bounding box center [160, 129] width 65 height 8
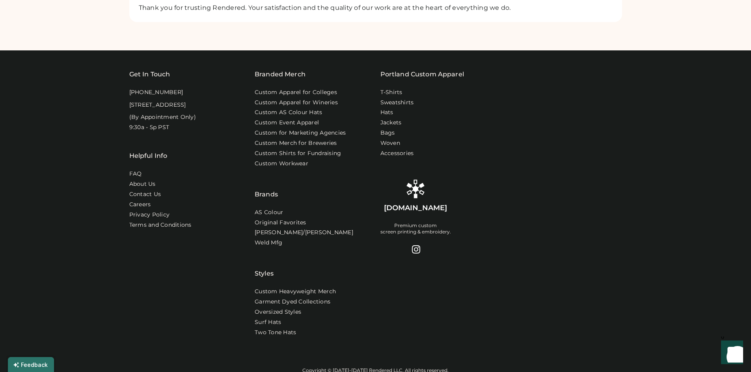
scroll to position [603, 0]
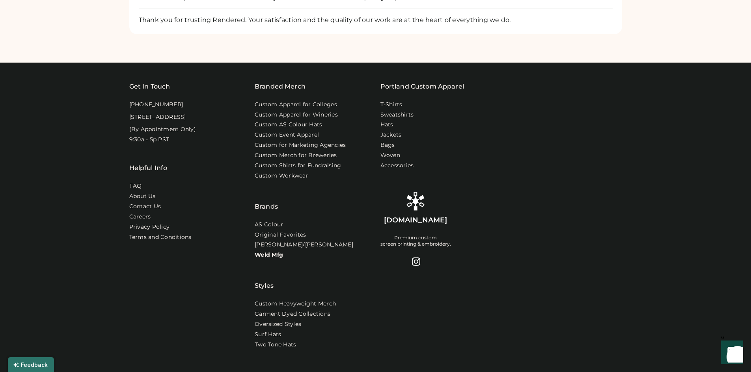
click at [269, 259] on link "Weld Mfg" at bounding box center [269, 255] width 28 height 8
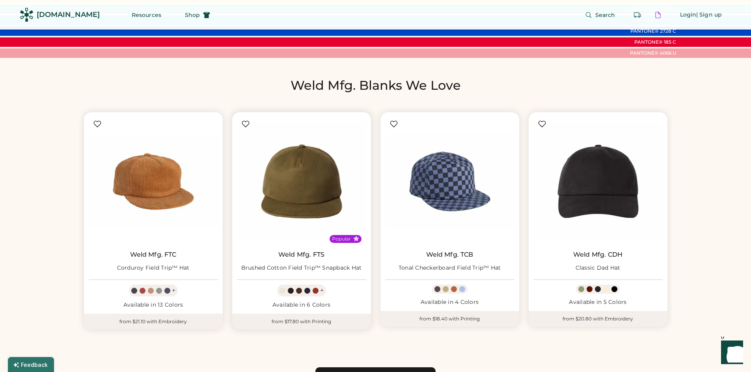
scroll to position [434, 0]
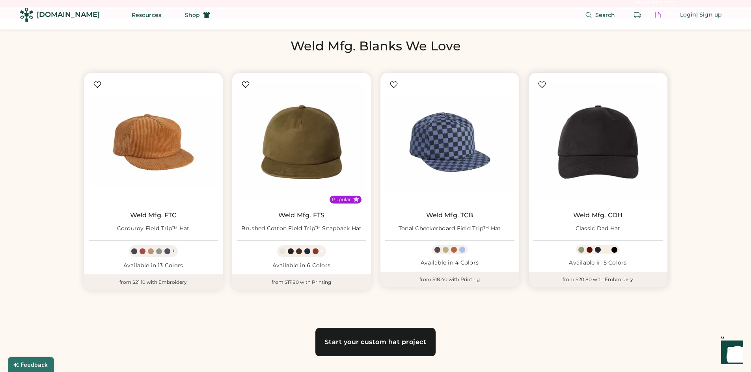
click at [590, 251] on div at bounding box center [589, 250] width 6 height 6
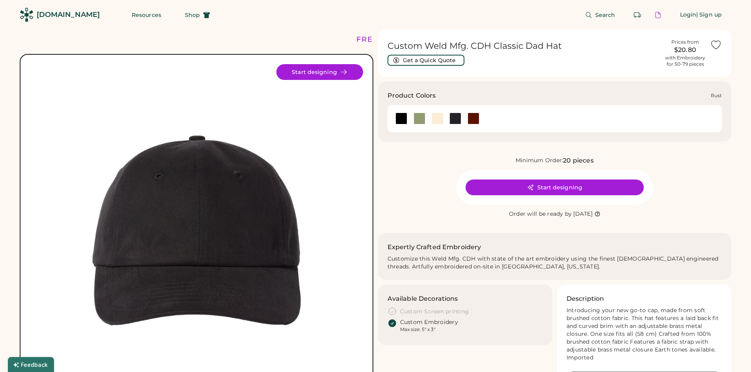
click at [475, 117] on div at bounding box center [473, 119] width 12 height 12
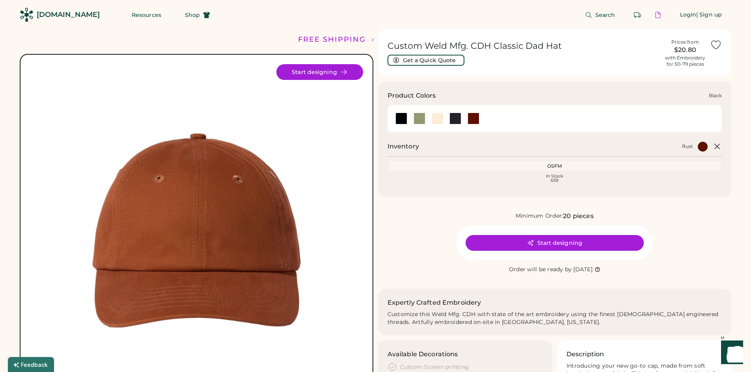
click at [397, 123] on div at bounding box center [401, 119] width 12 height 12
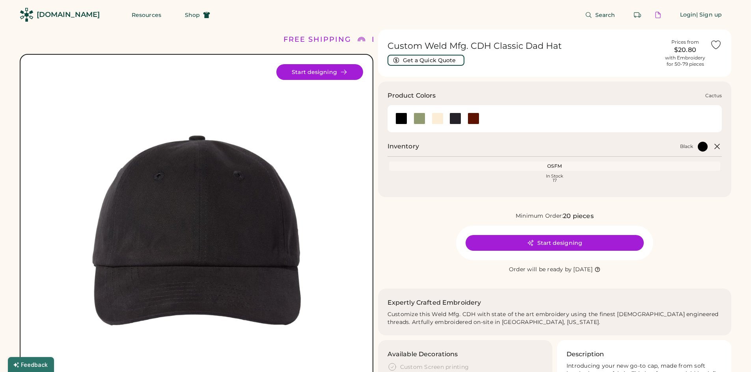
click at [425, 124] on div at bounding box center [425, 124] width 0 height 0
click at [443, 117] on div at bounding box center [437, 119] width 18 height 12
click at [185, 15] on span "Shop" at bounding box center [192, 15] width 15 height 6
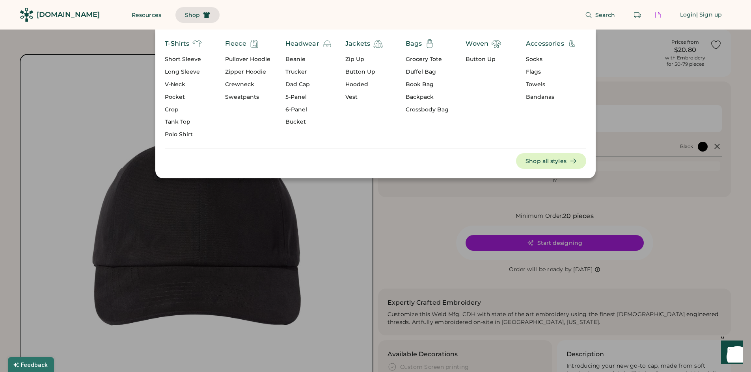
click at [295, 98] on div "5-Panel" at bounding box center [308, 97] width 47 height 8
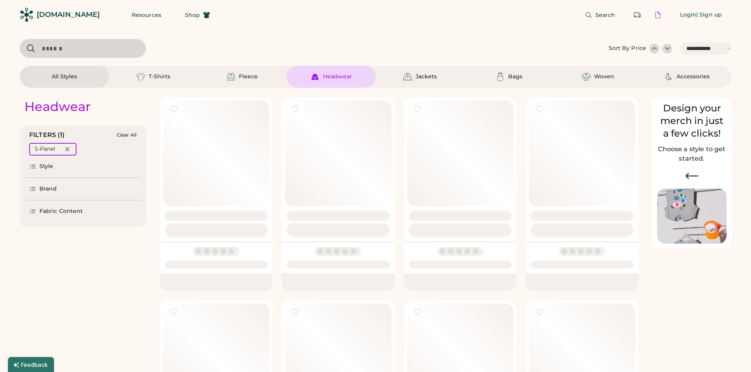
select select "*****"
select select "*"
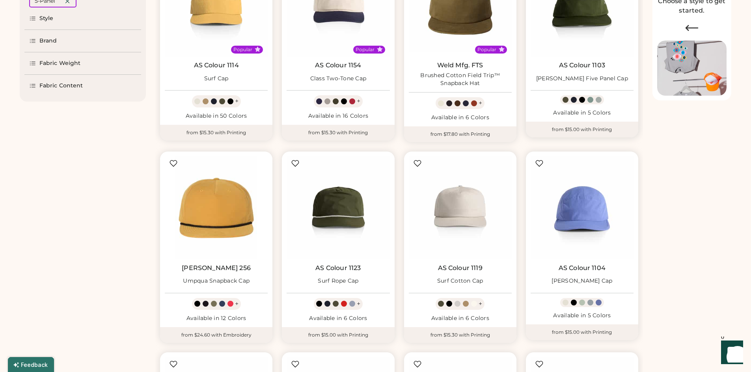
scroll to position [158, 0]
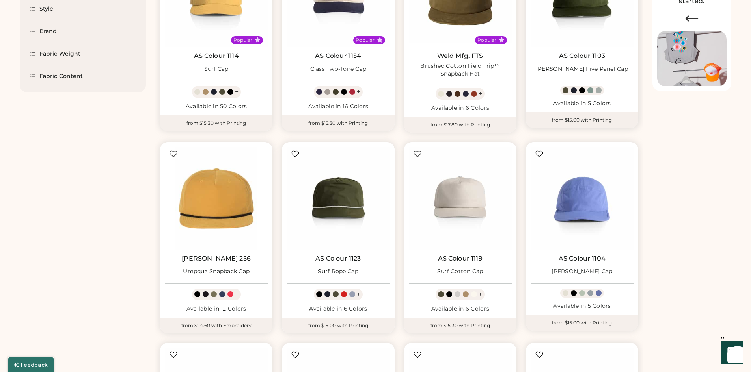
select select "*****"
select select "*"
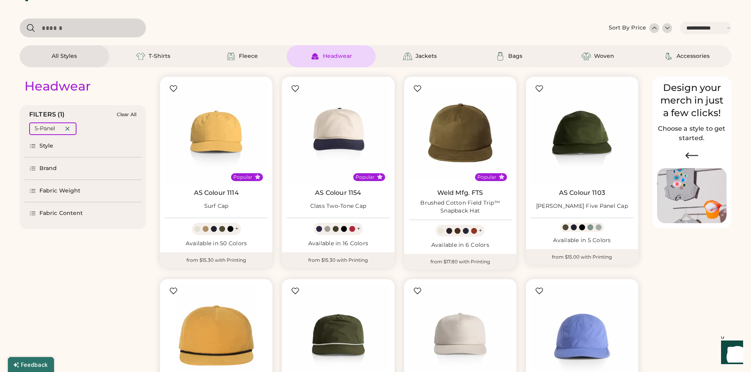
scroll to position [0, 0]
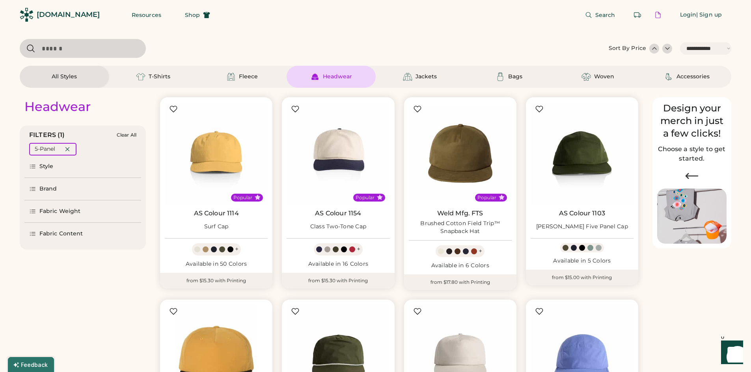
click at [31, 172] on div "Style" at bounding box center [82, 167] width 117 height 22
